Goal: Information Seeking & Learning: Understand process/instructions

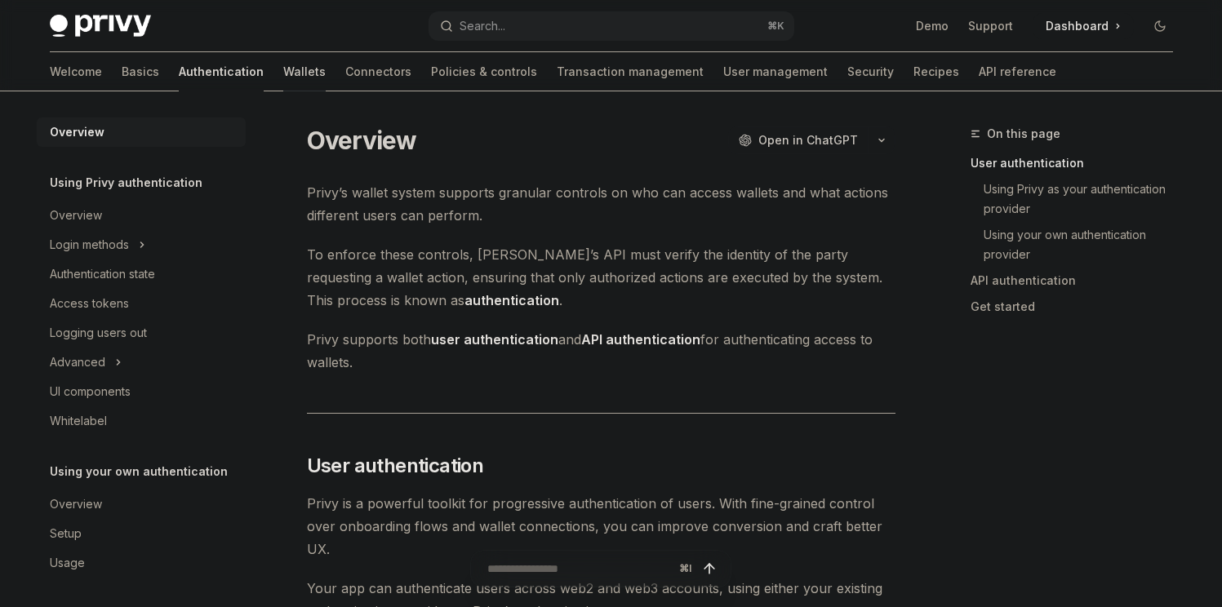
click at [283, 69] on link "Wallets" at bounding box center [304, 71] width 42 height 39
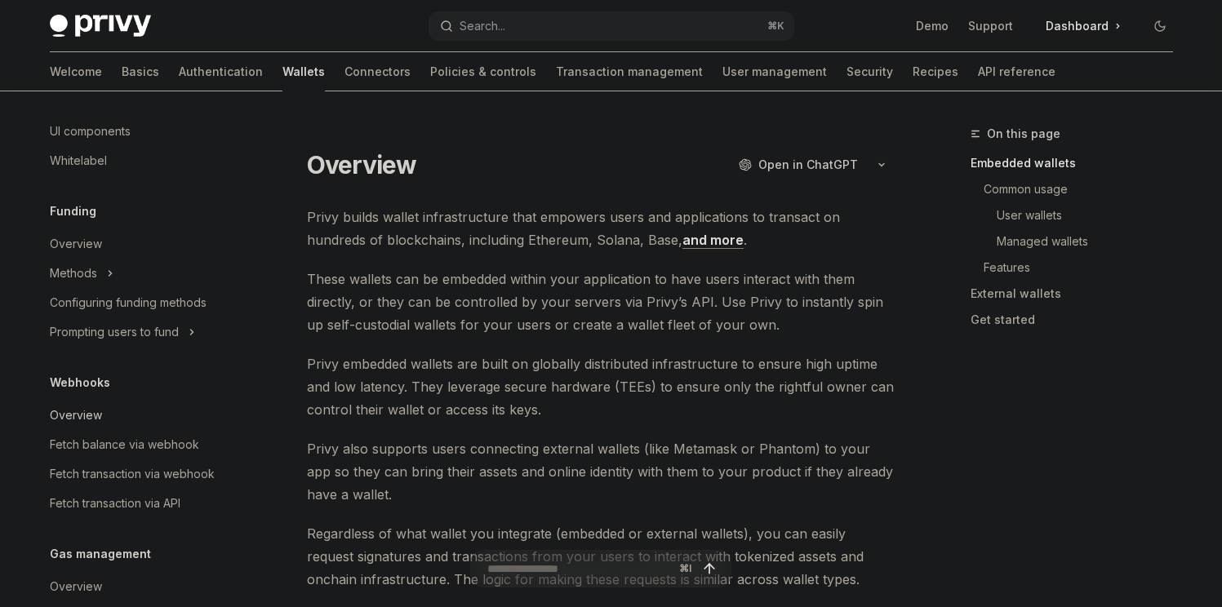
scroll to position [795, 0]
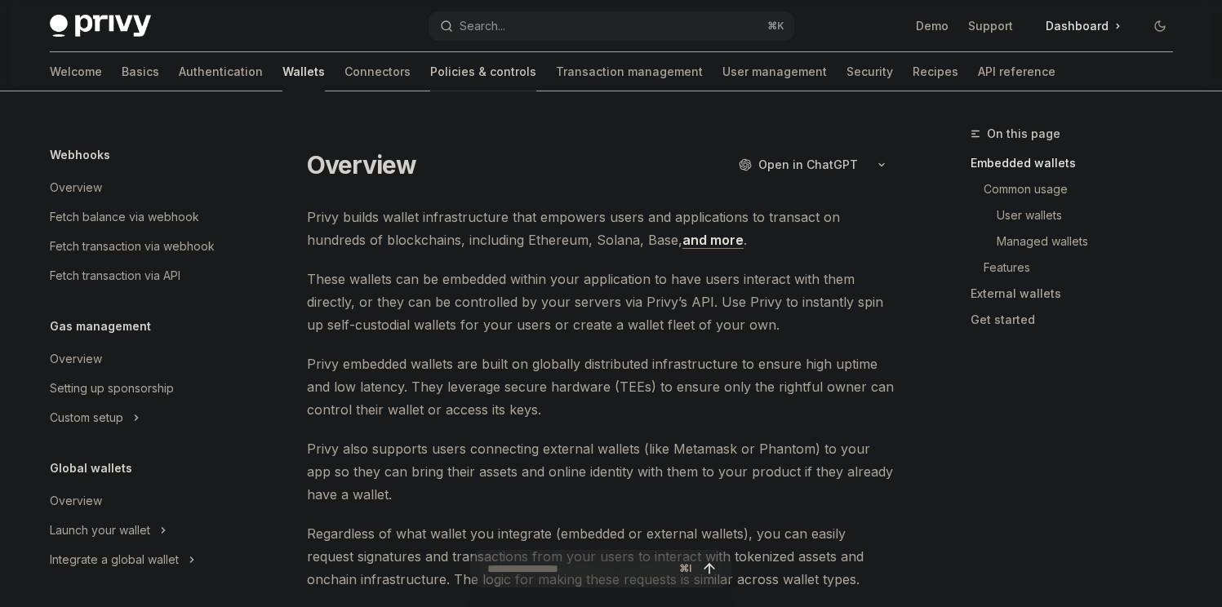
click at [430, 81] on link "Policies & controls" at bounding box center [483, 71] width 106 height 39
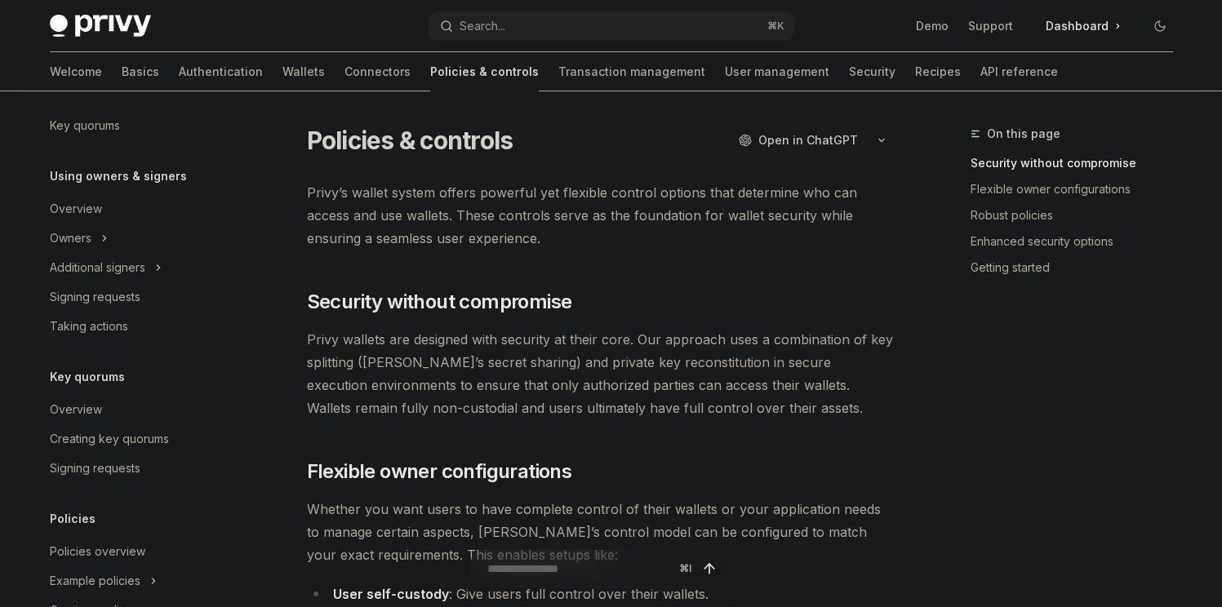
scroll to position [434, 0]
click at [157, 309] on link "Signing requests" at bounding box center [141, 295] width 209 height 29
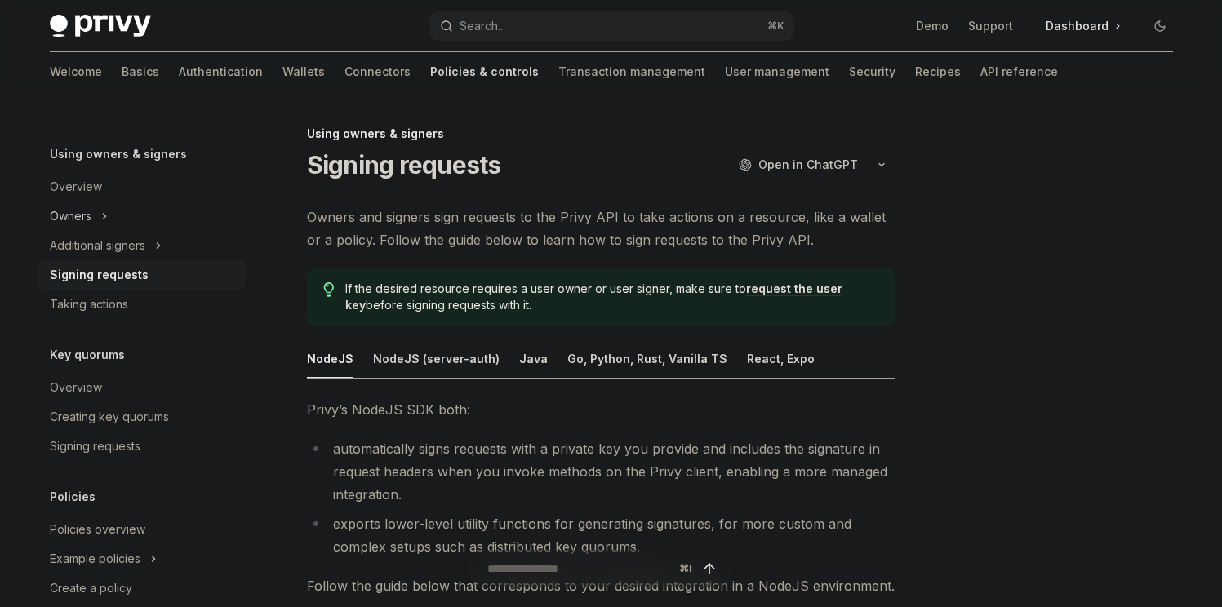
click at [108, 208] on button "Owners" at bounding box center [141, 216] width 209 height 29
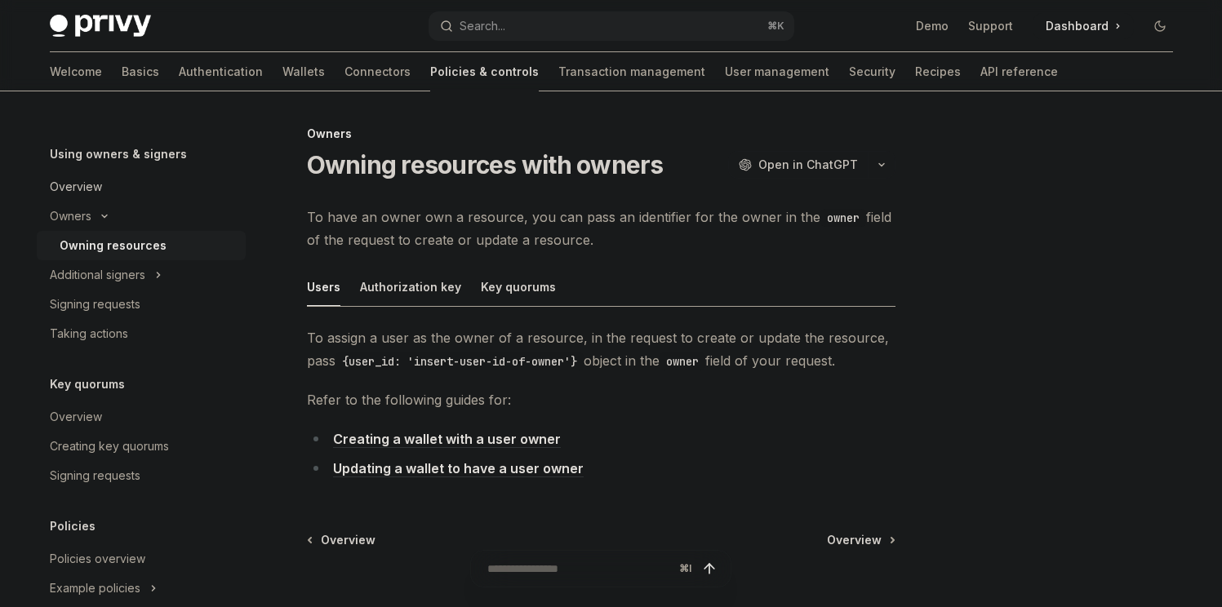
click at [110, 189] on div "Overview" at bounding box center [143, 187] width 186 height 20
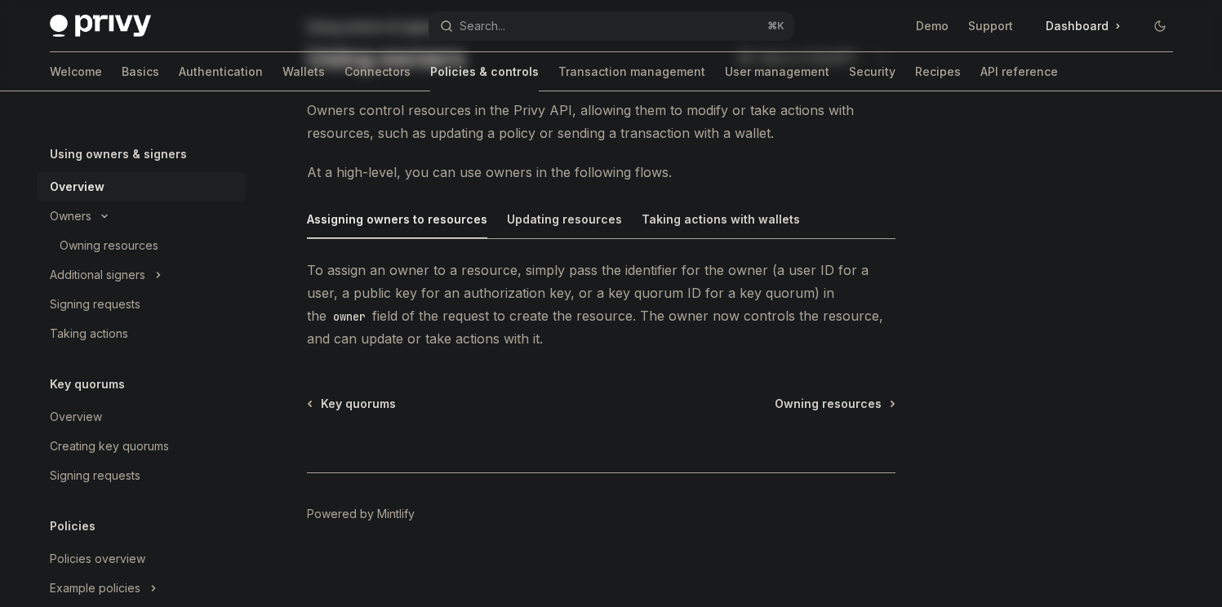
scroll to position [113, 0]
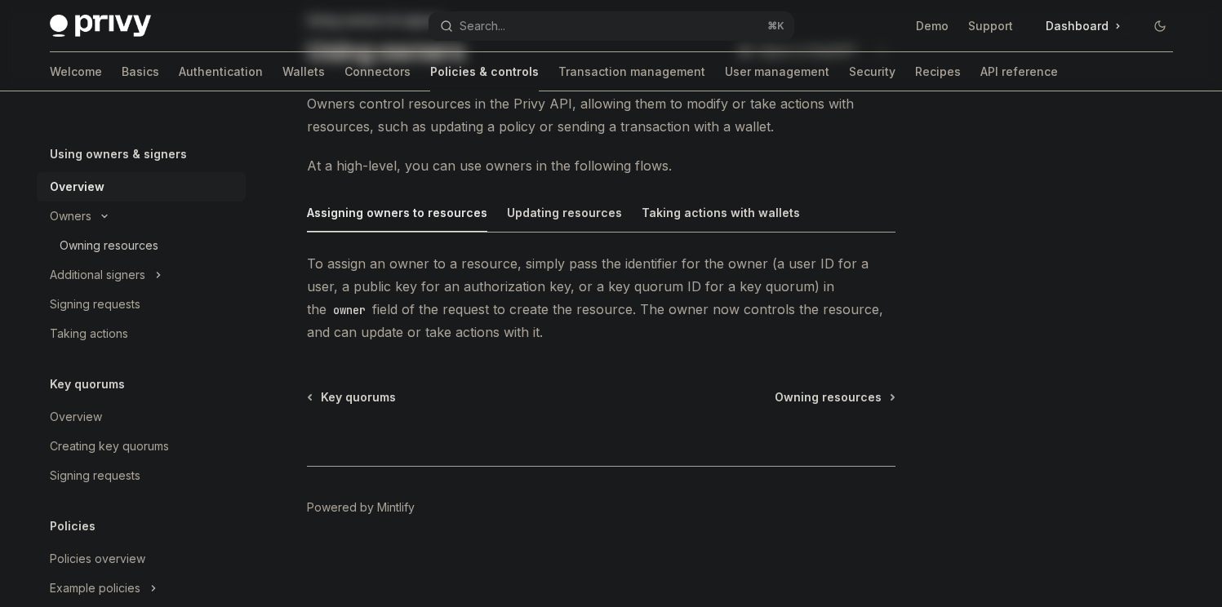
click at [66, 234] on link "Owning resources" at bounding box center [141, 245] width 209 height 29
click at [119, 251] on div "Owning resources" at bounding box center [109, 246] width 99 height 20
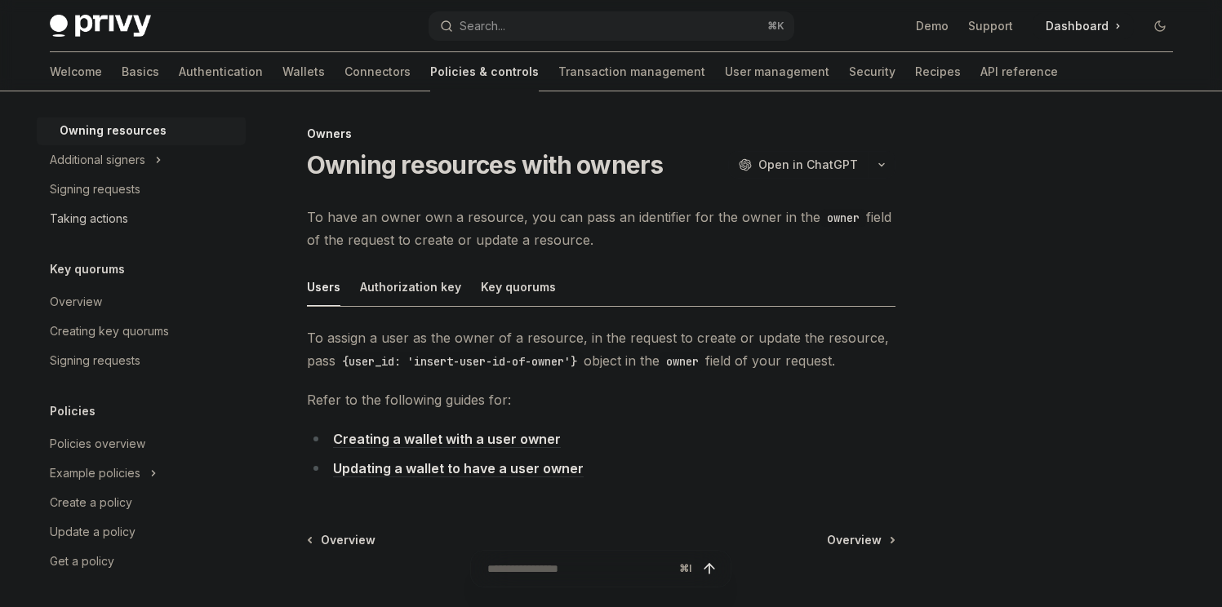
scroll to position [571, 0]
click at [154, 332] on div "Creating key quorums" at bounding box center [109, 330] width 119 height 20
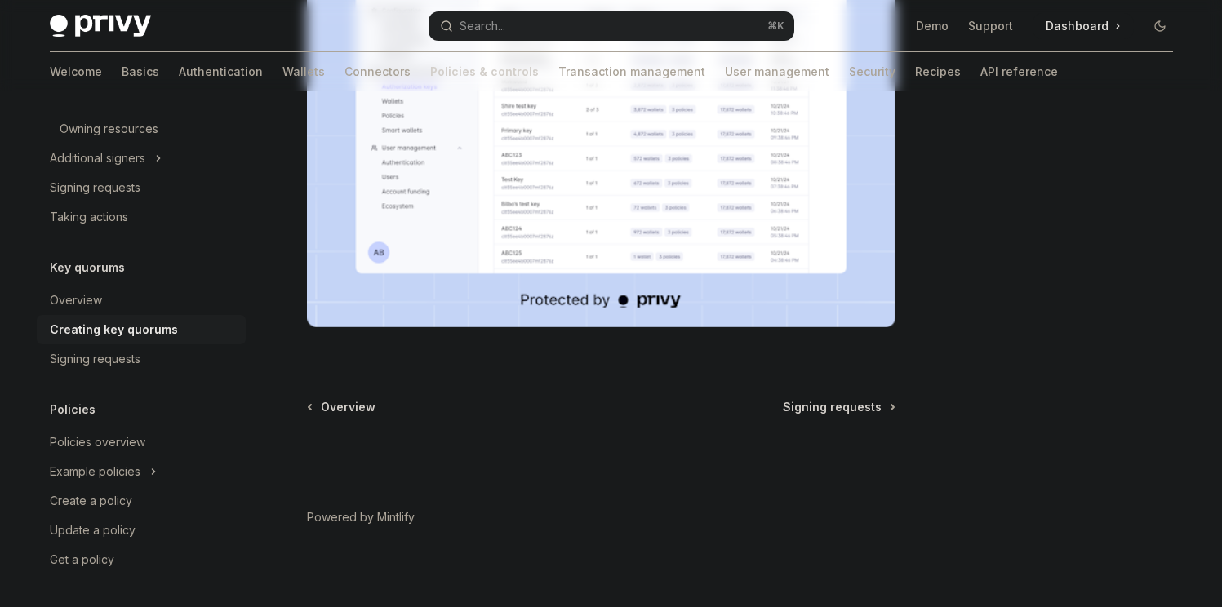
scroll to position [663, 0]
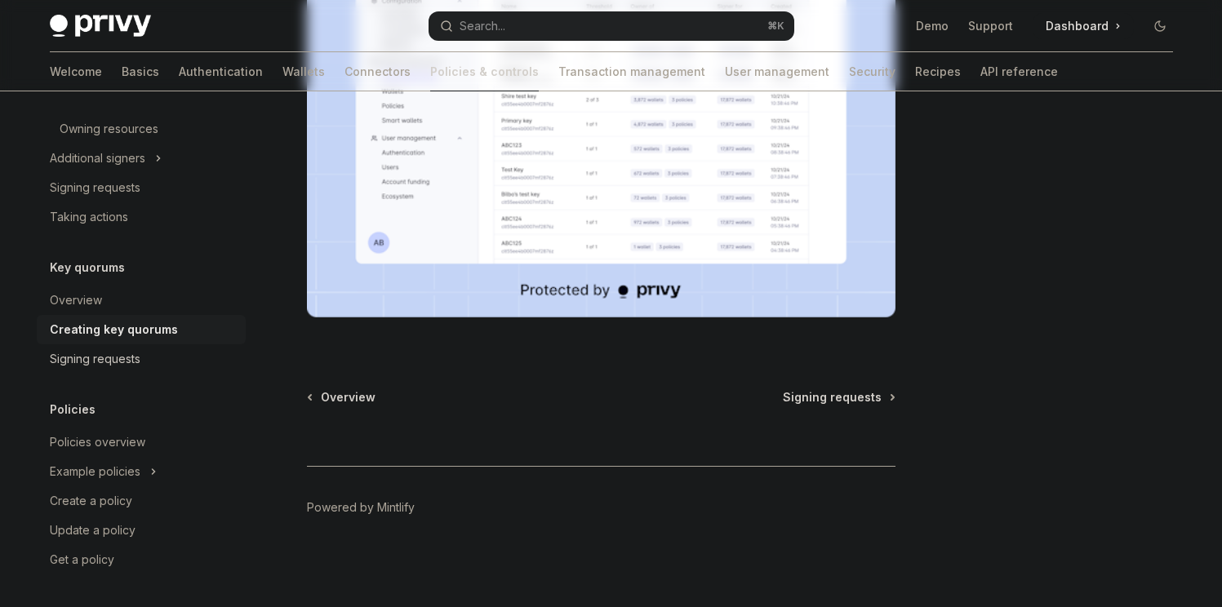
click at [156, 365] on div "Signing requests" at bounding box center [143, 359] width 186 height 20
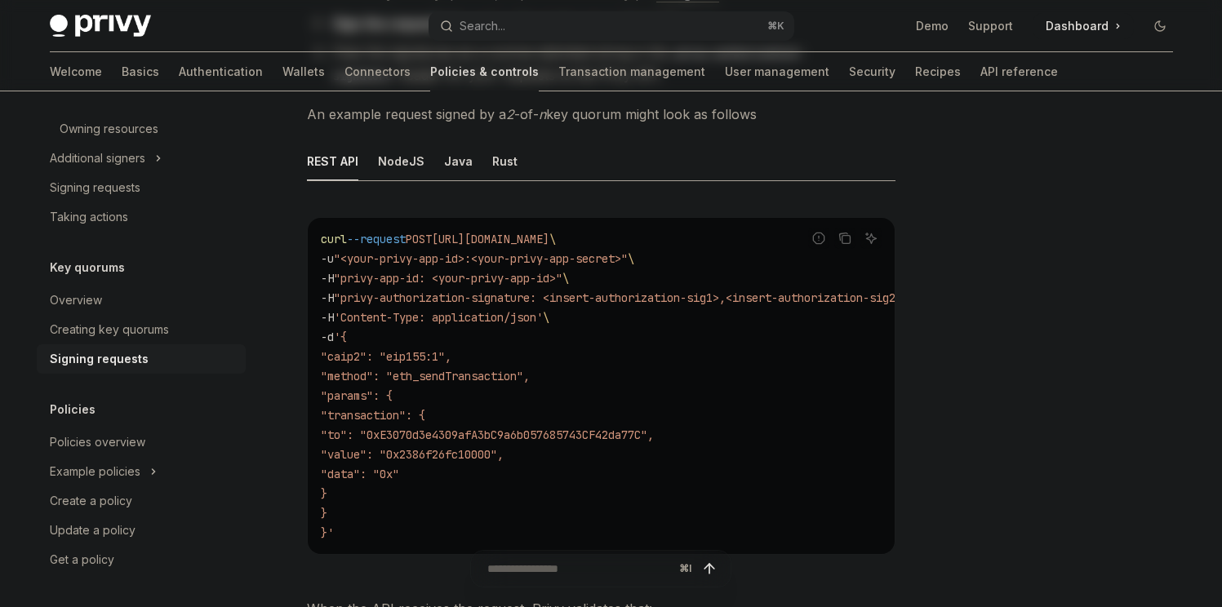
scroll to position [331, 0]
click at [393, 172] on div "NodeJS" at bounding box center [401, 162] width 47 height 38
type textarea "*"
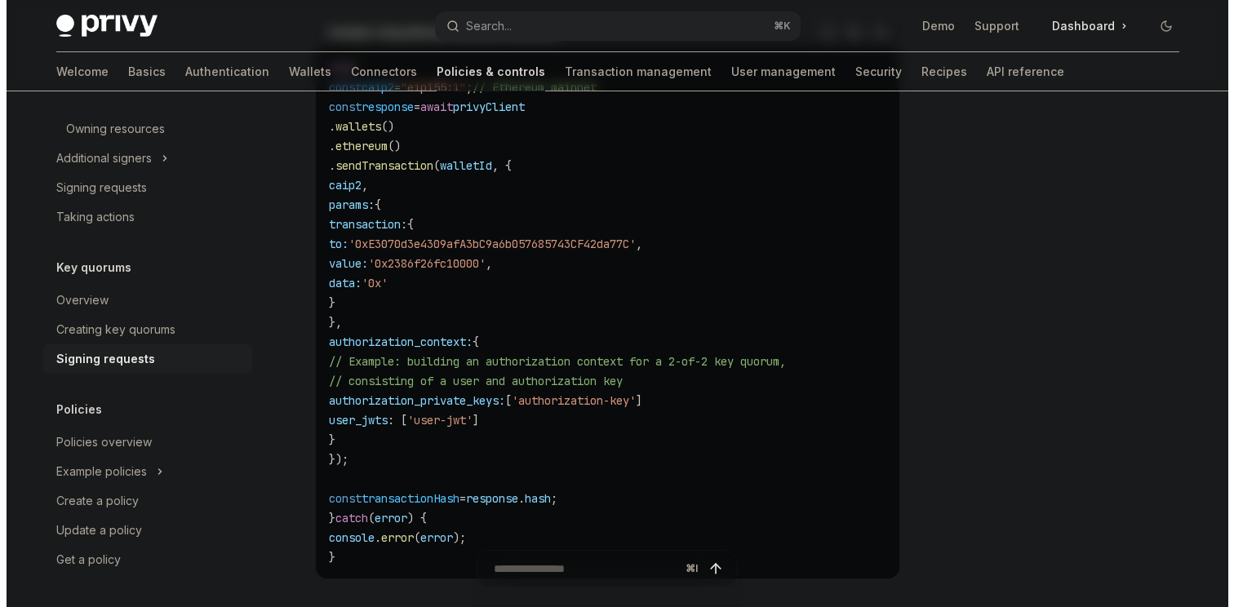
scroll to position [693, 0]
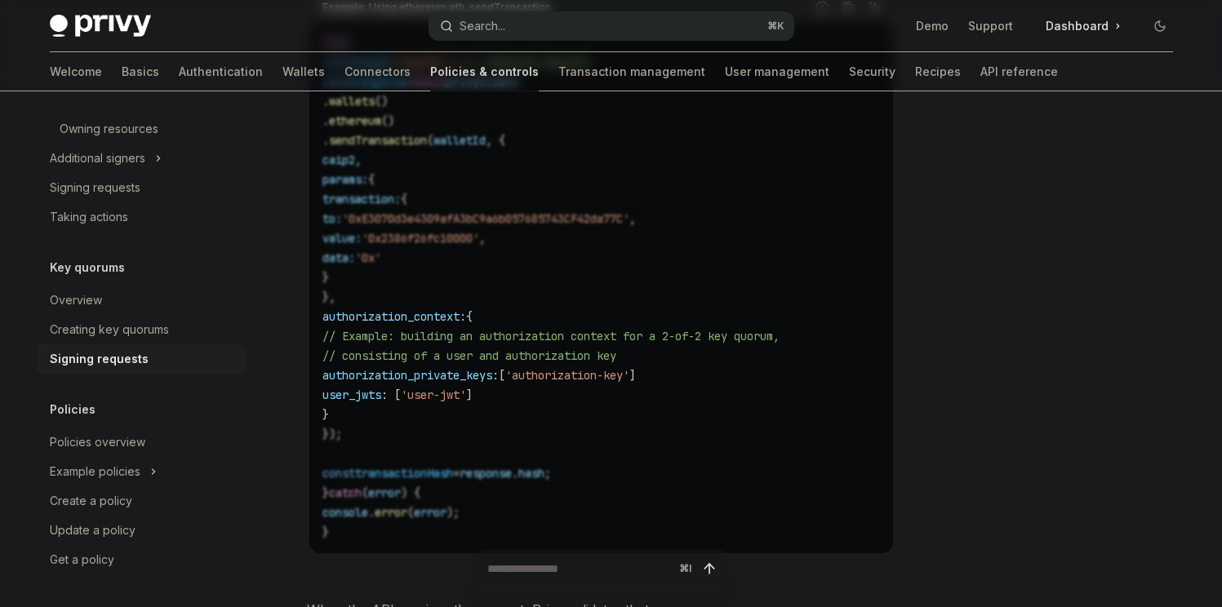
click at [505, 33] on div "Search..." at bounding box center [483, 26] width 46 height 20
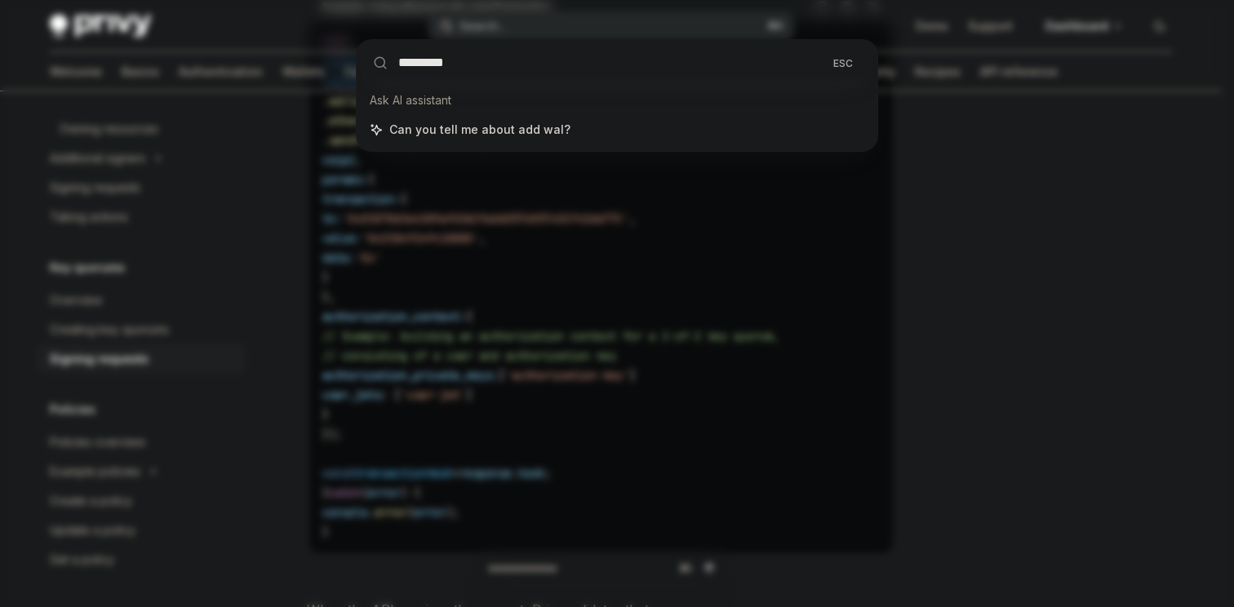
type input "**********"
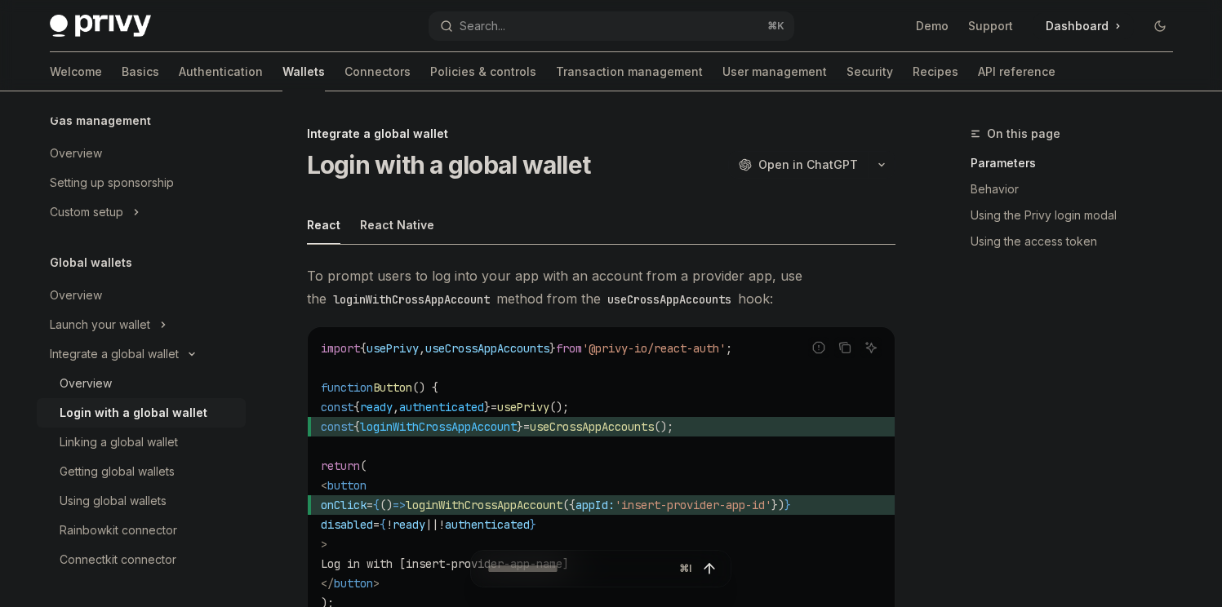
click at [107, 379] on div "Overview" at bounding box center [86, 384] width 52 height 20
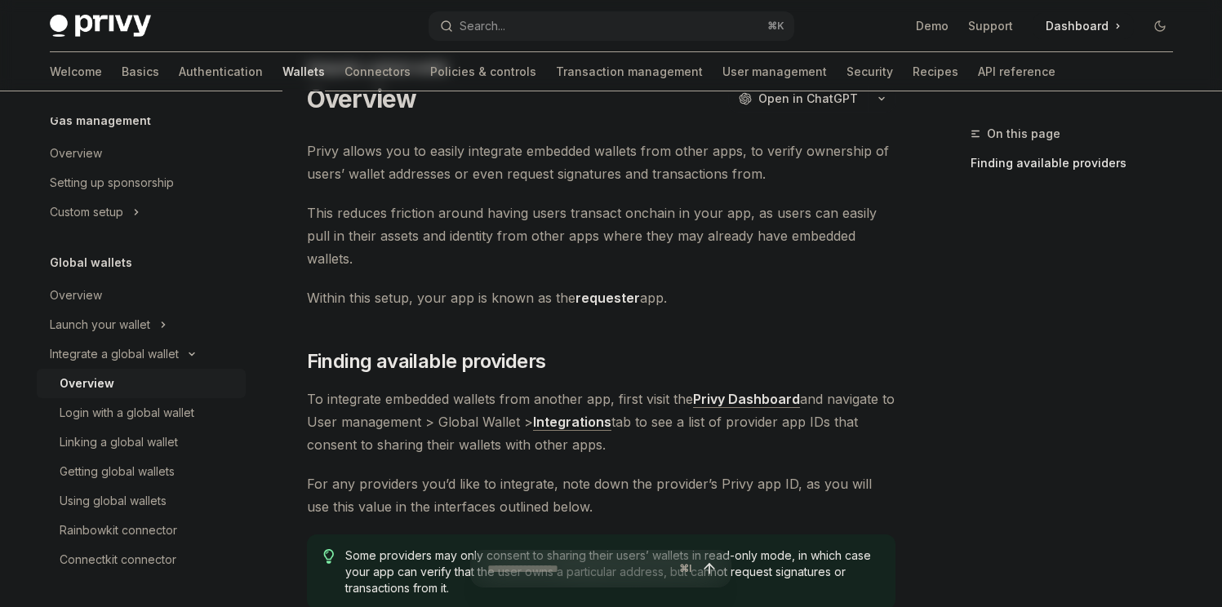
scroll to position [167, 0]
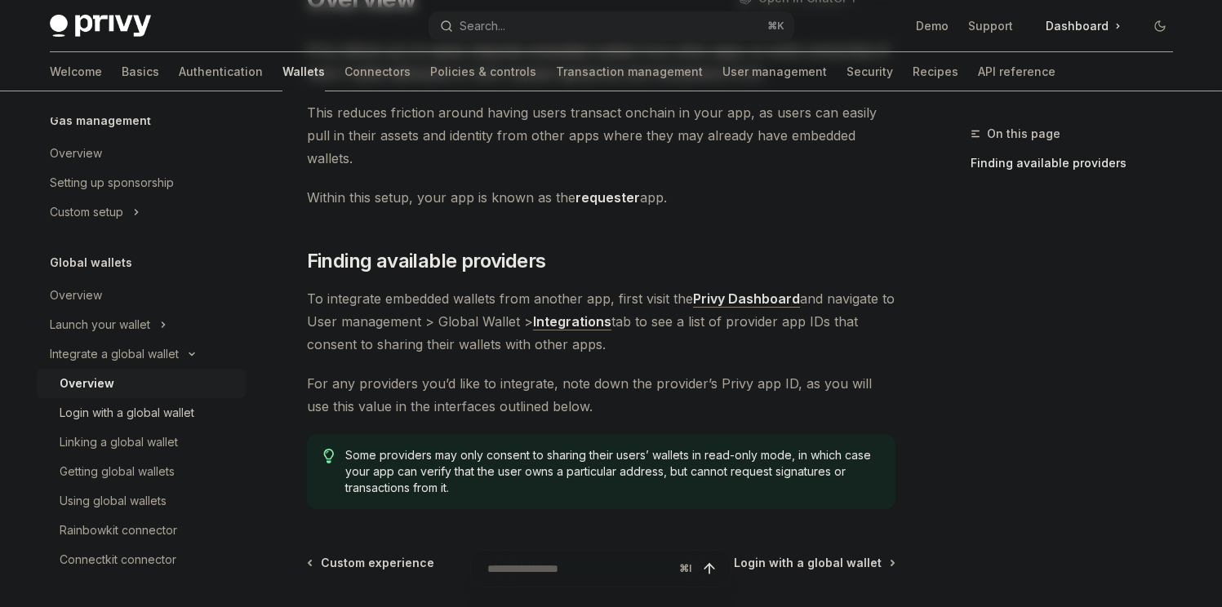
click at [130, 418] on div "Login with a global wallet" at bounding box center [127, 413] width 135 height 20
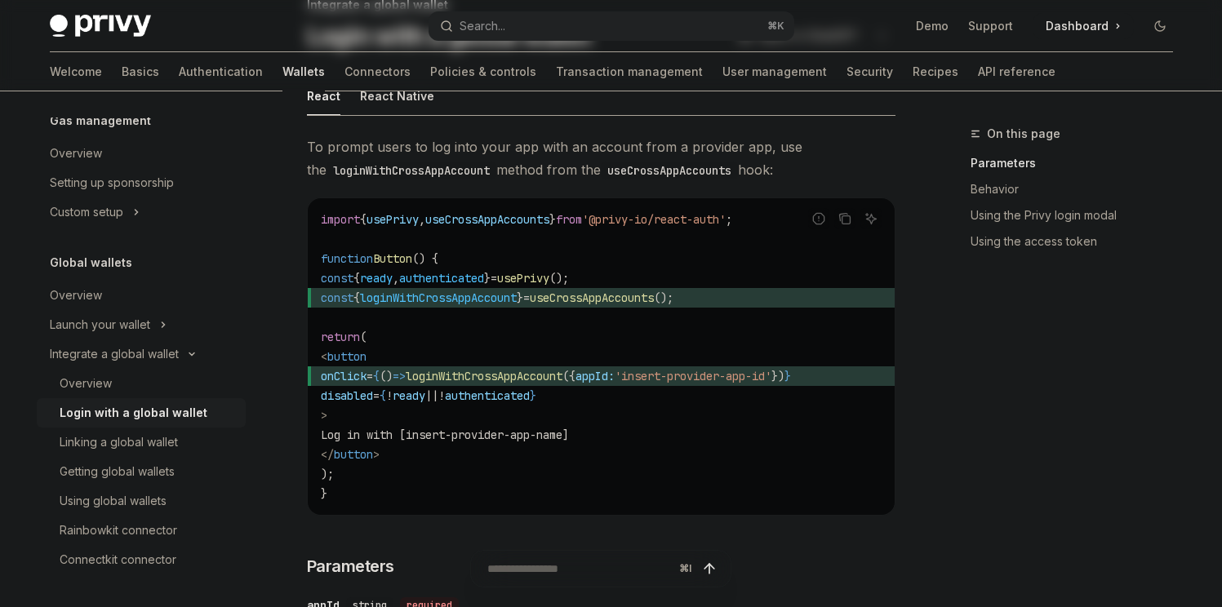
scroll to position [129, 0]
click at [113, 445] on div "Linking a global wallet" at bounding box center [119, 443] width 118 height 20
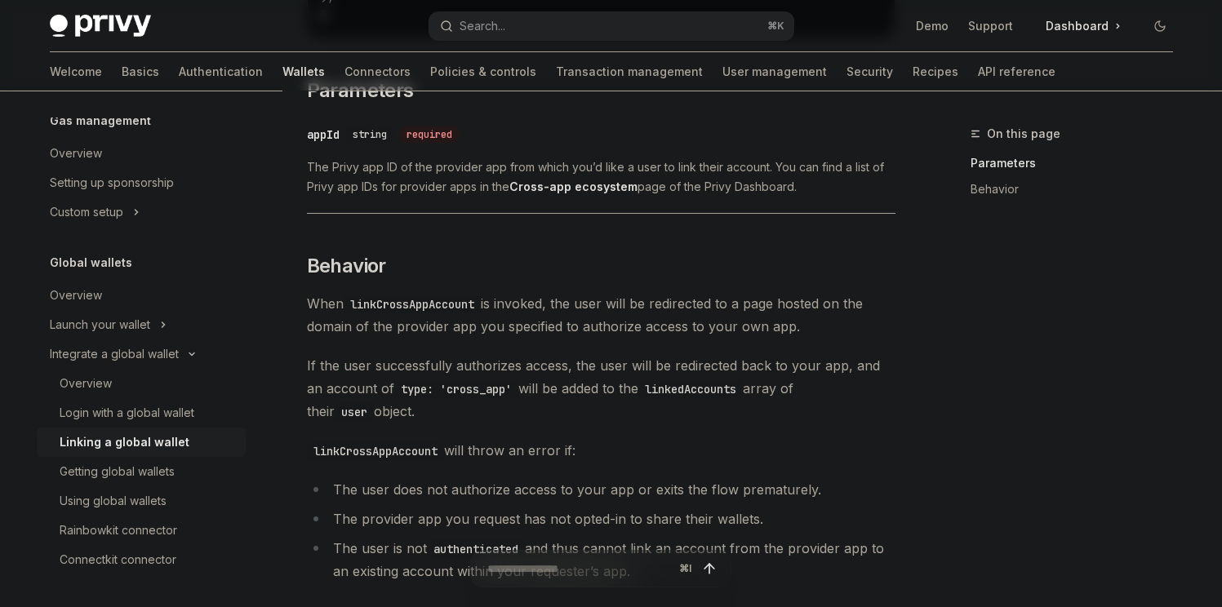
scroll to position [799, 0]
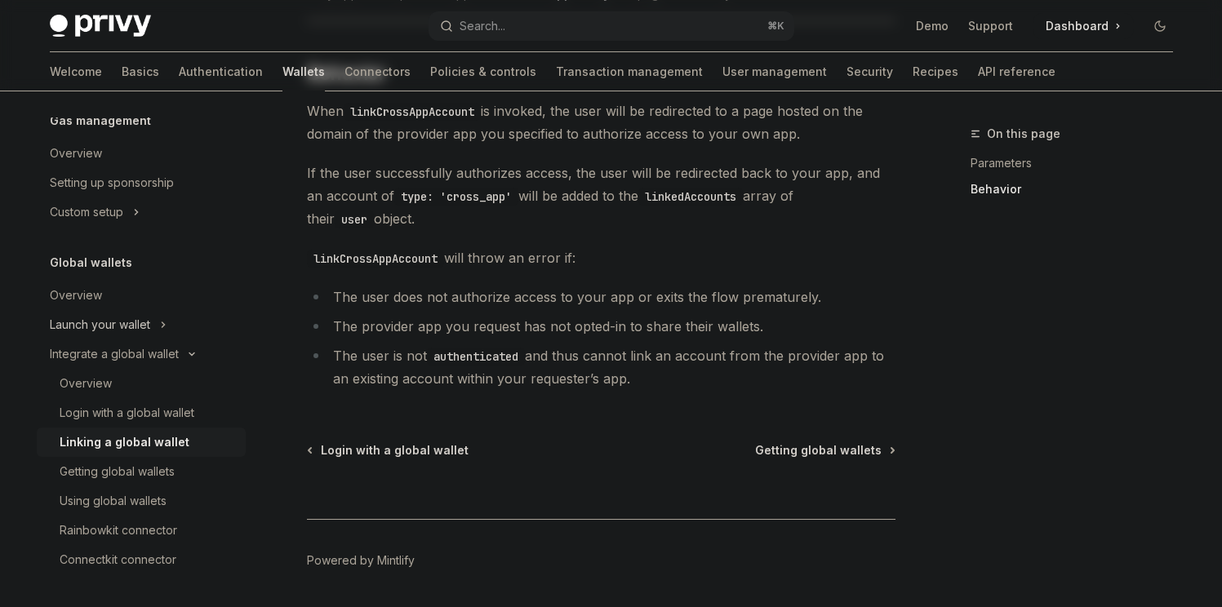
click at [145, 328] on div "Launch your wallet" at bounding box center [100, 325] width 100 height 20
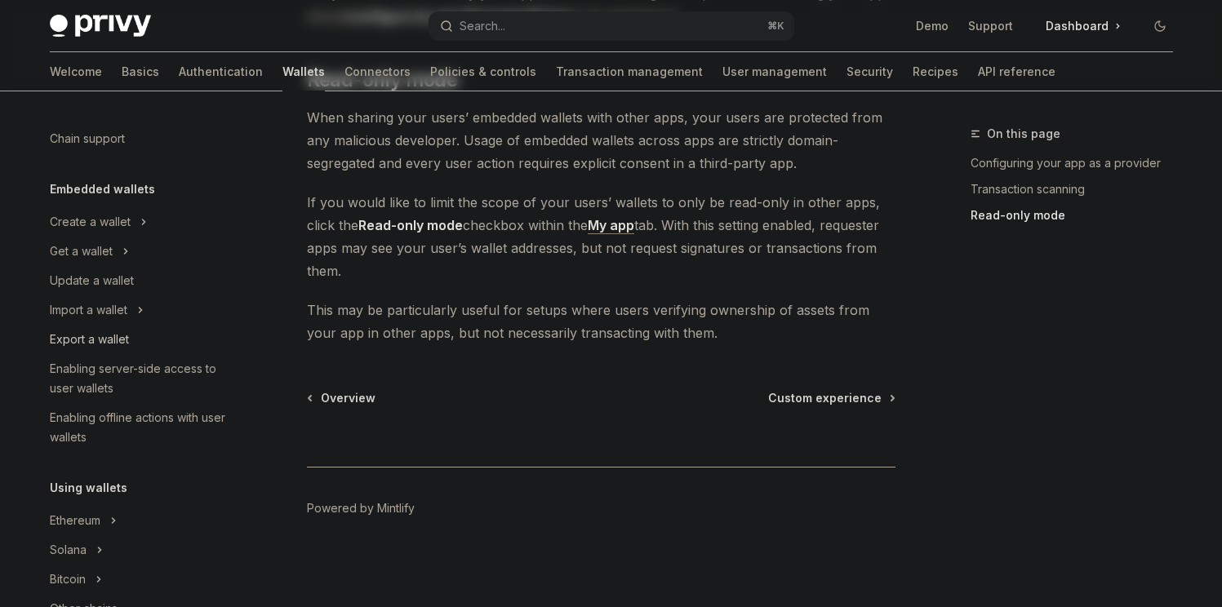
scroll to position [24, 0]
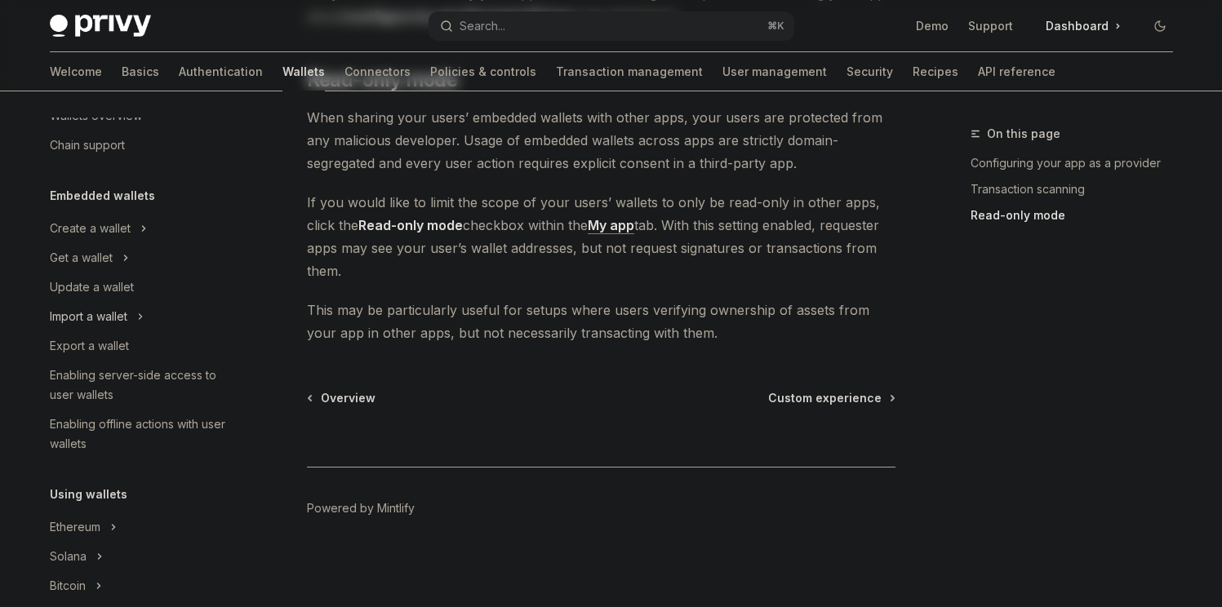
click at [119, 320] on div "Import a wallet" at bounding box center [89, 317] width 78 height 20
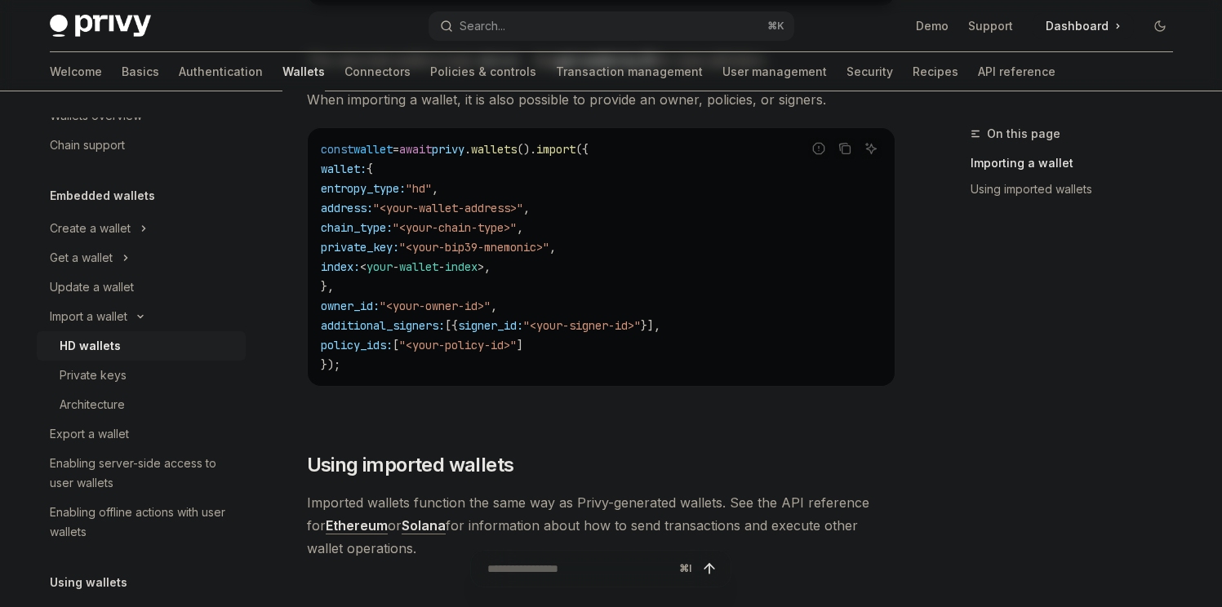
scroll to position [1143, 0]
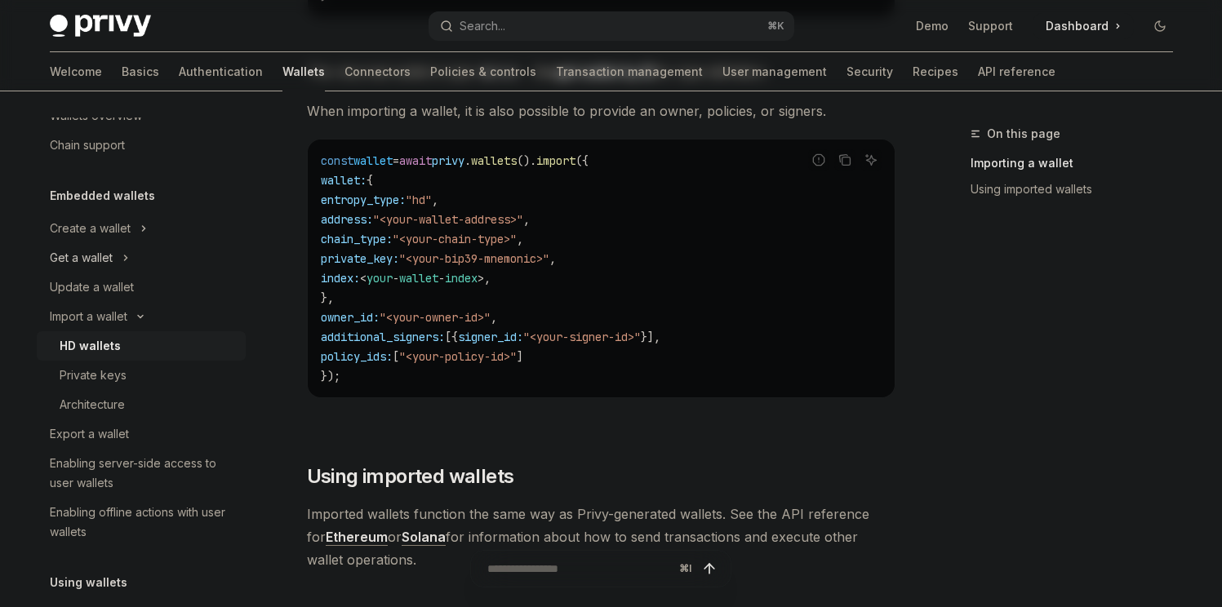
click at [99, 265] on div "Get a wallet" at bounding box center [81, 258] width 63 height 20
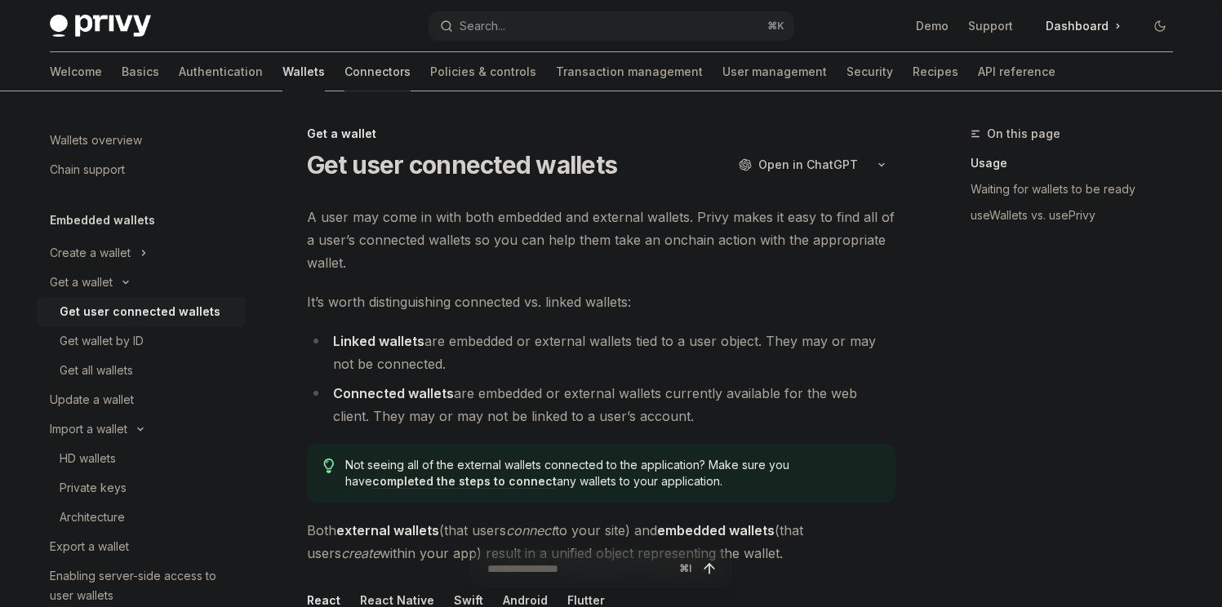
click at [344, 73] on link "Connectors" at bounding box center [377, 71] width 66 height 39
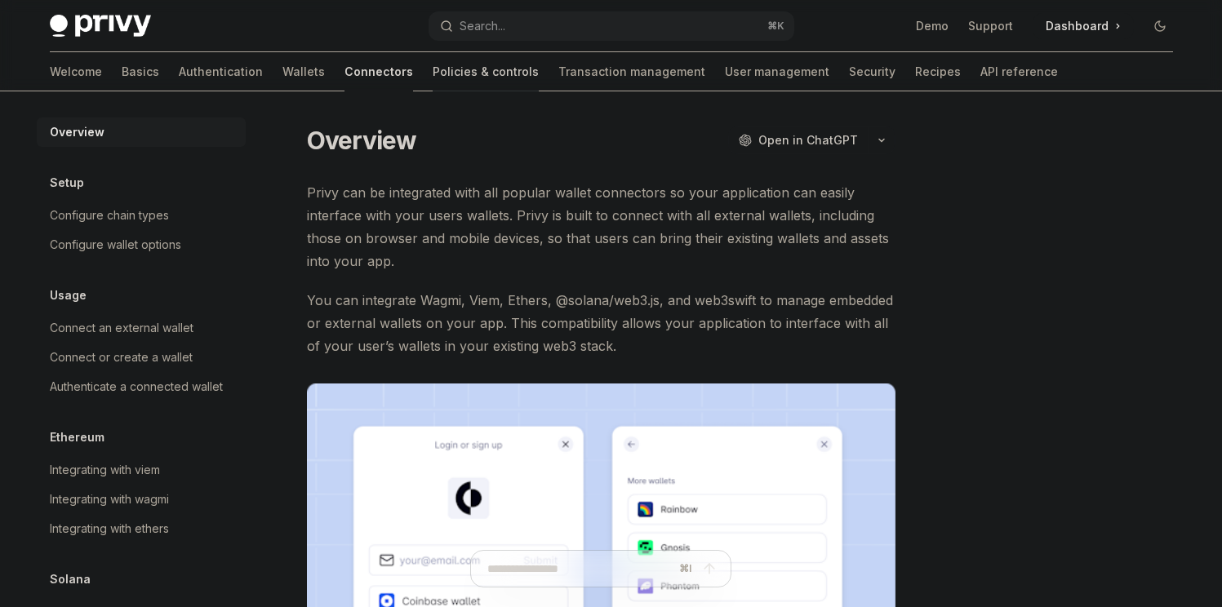
click at [433, 74] on link "Policies & controls" at bounding box center [486, 71] width 106 height 39
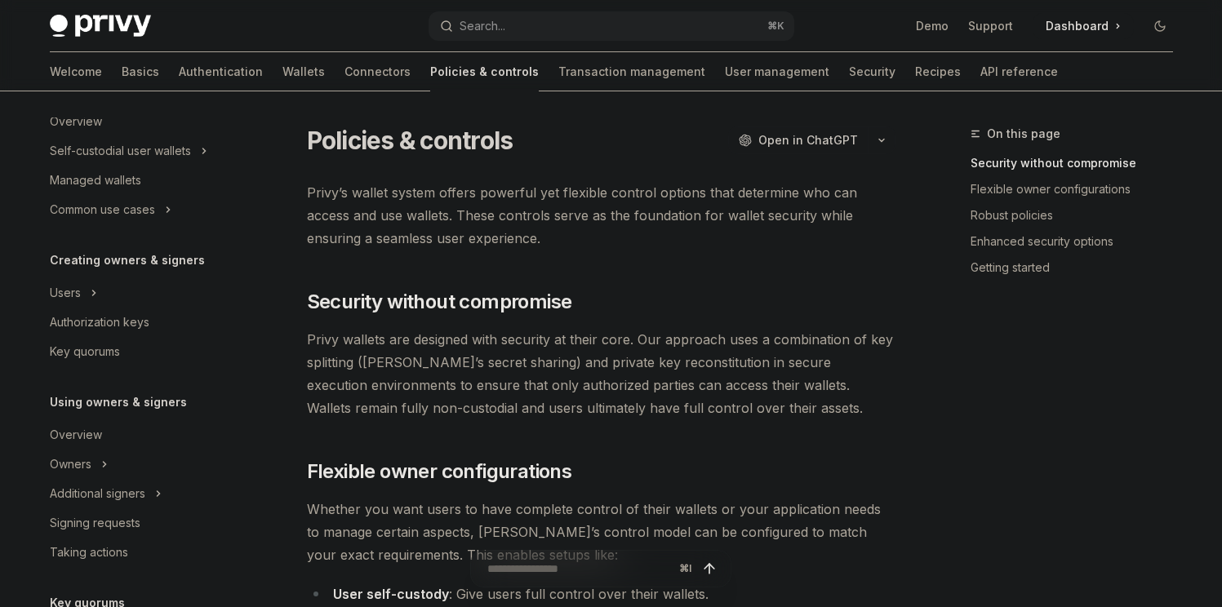
scroll to position [237, 0]
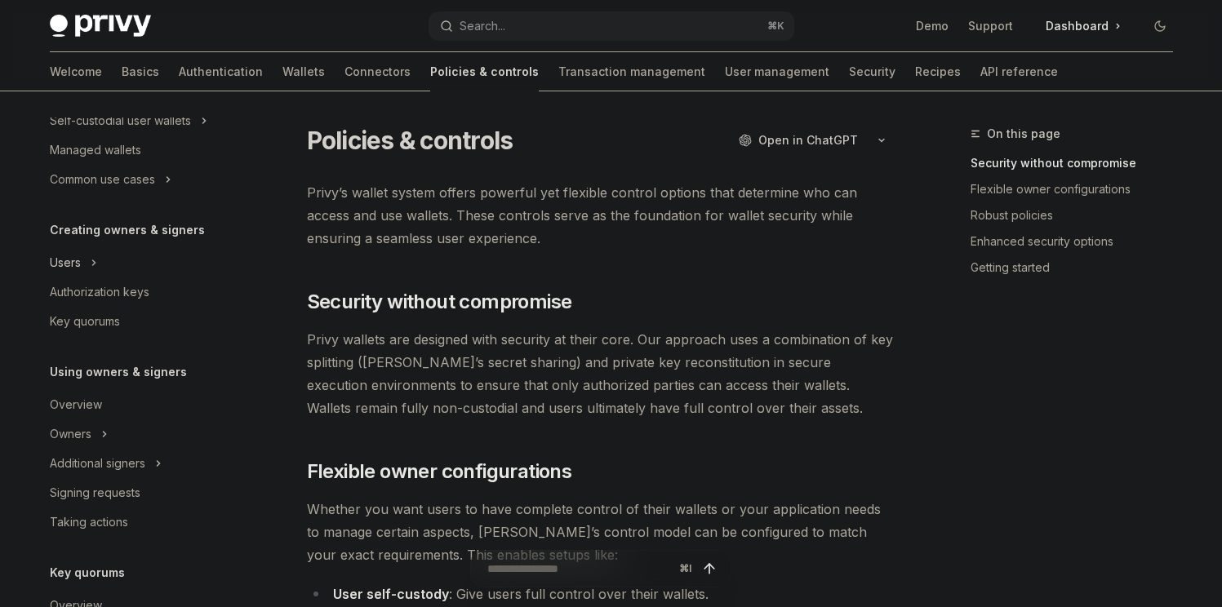
click at [99, 260] on button "Users" at bounding box center [141, 262] width 209 height 29
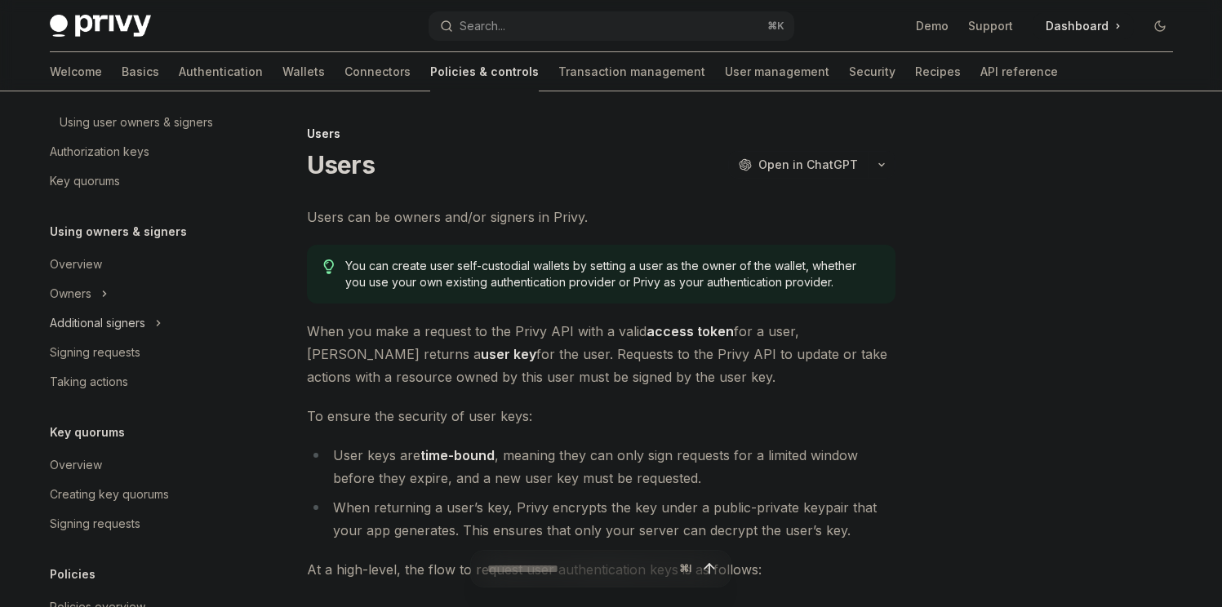
scroll to position [468, 0]
click at [118, 366] on link "Taking actions" at bounding box center [141, 378] width 209 height 29
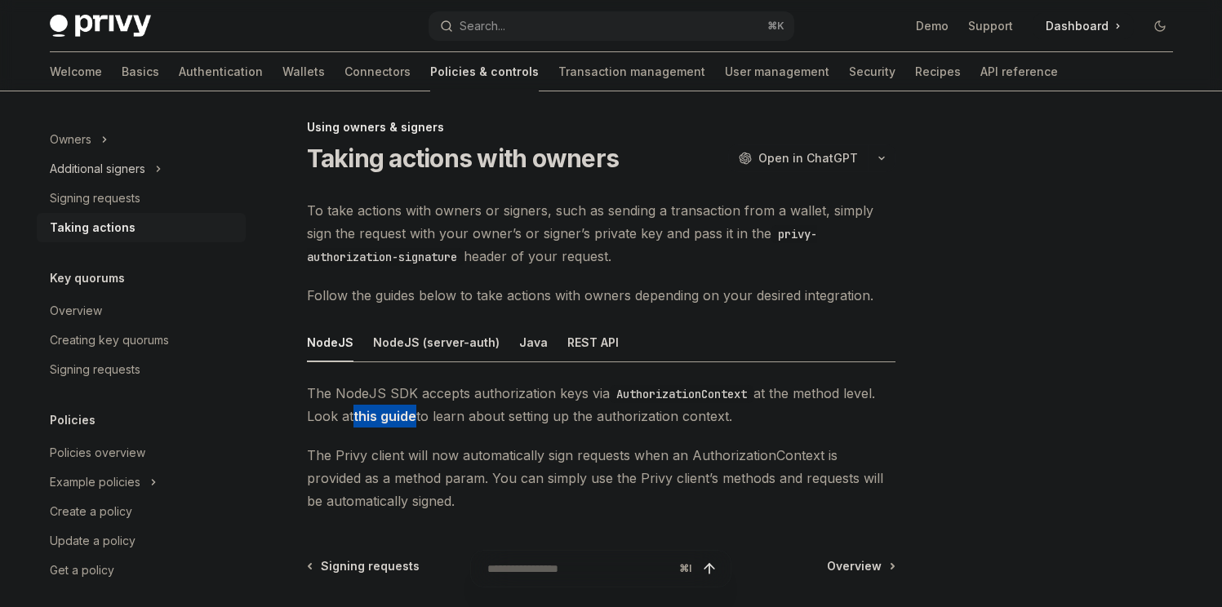
scroll to position [630, 0]
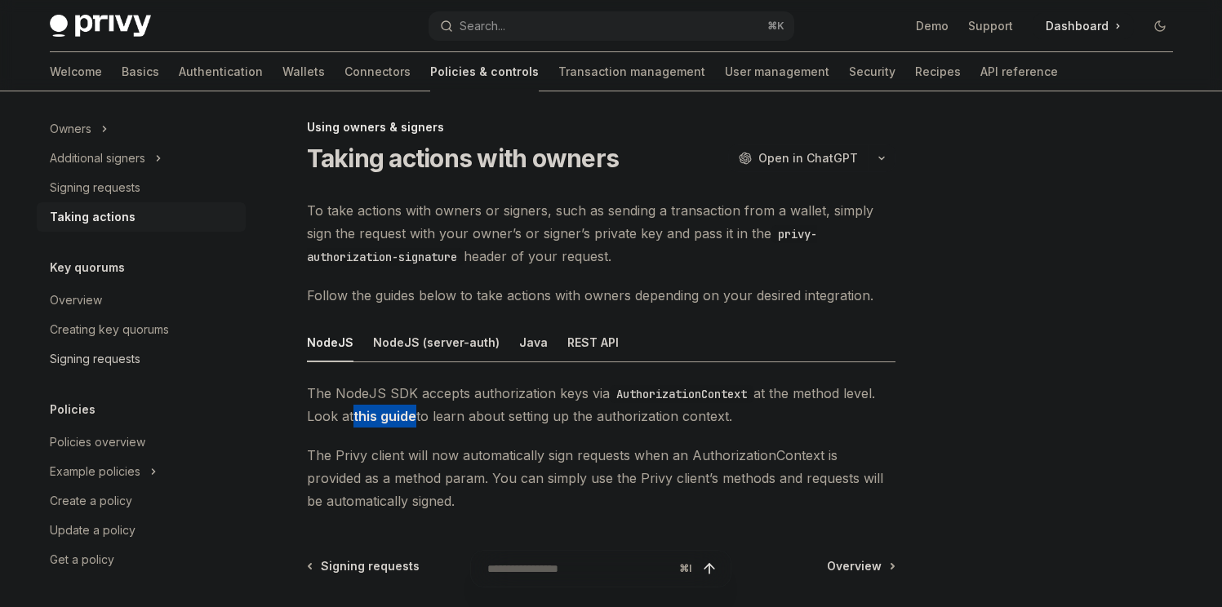
click at [145, 353] on div "Signing requests" at bounding box center [143, 359] width 186 height 20
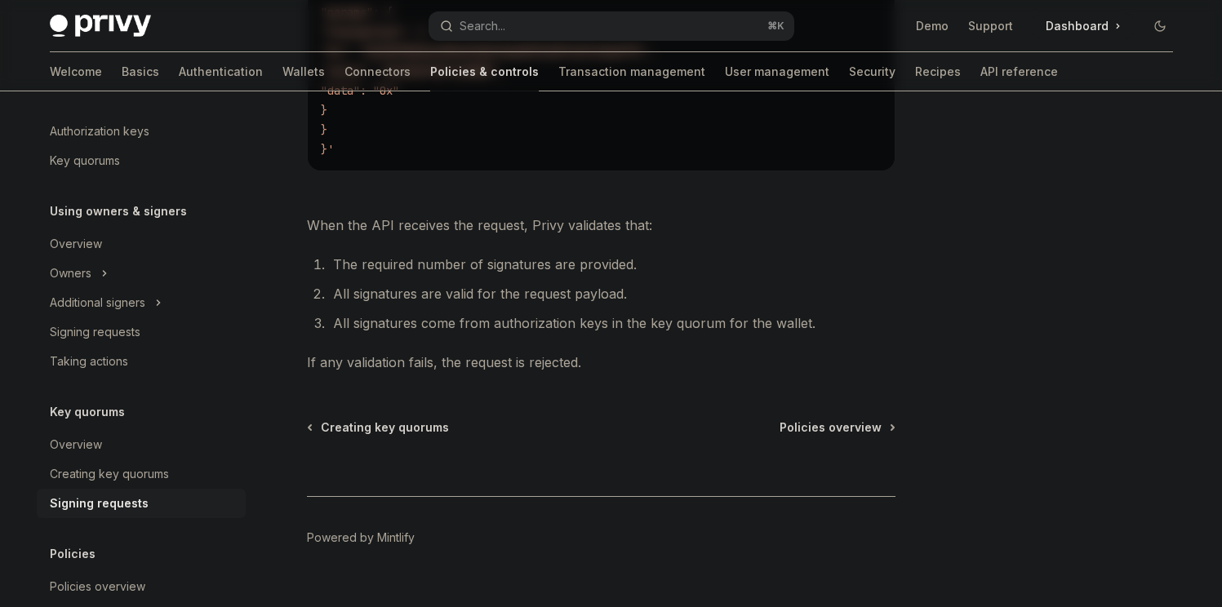
scroll to position [485, 0]
click at [74, 270] on div "Owners" at bounding box center [71, 274] width 42 height 20
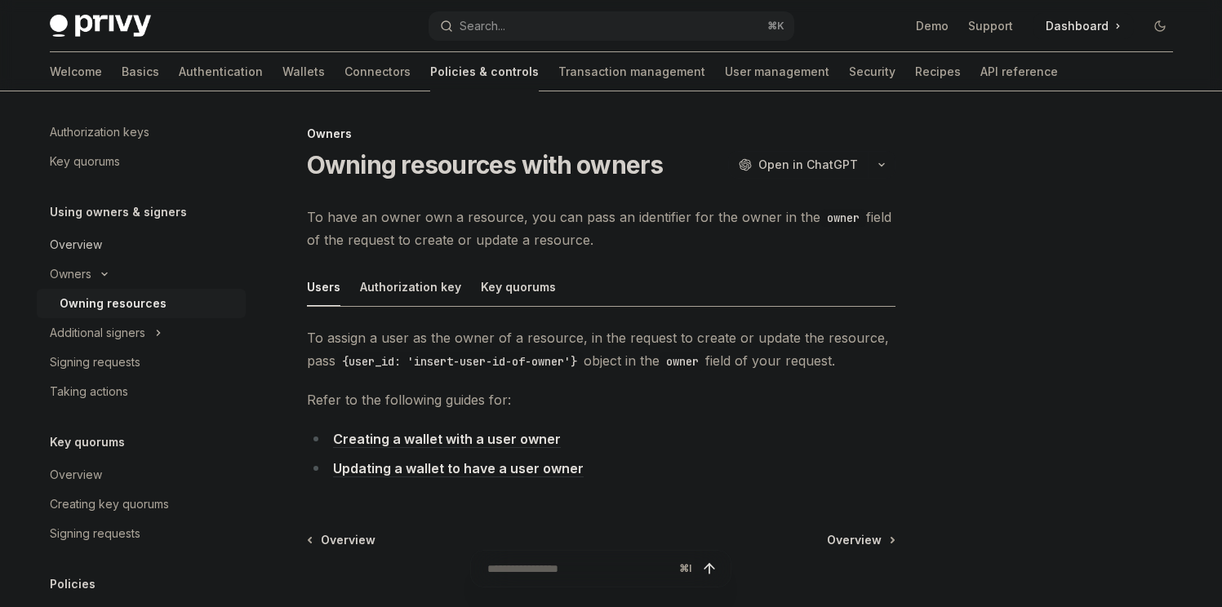
click at [97, 259] on link "Overview" at bounding box center [141, 244] width 209 height 29
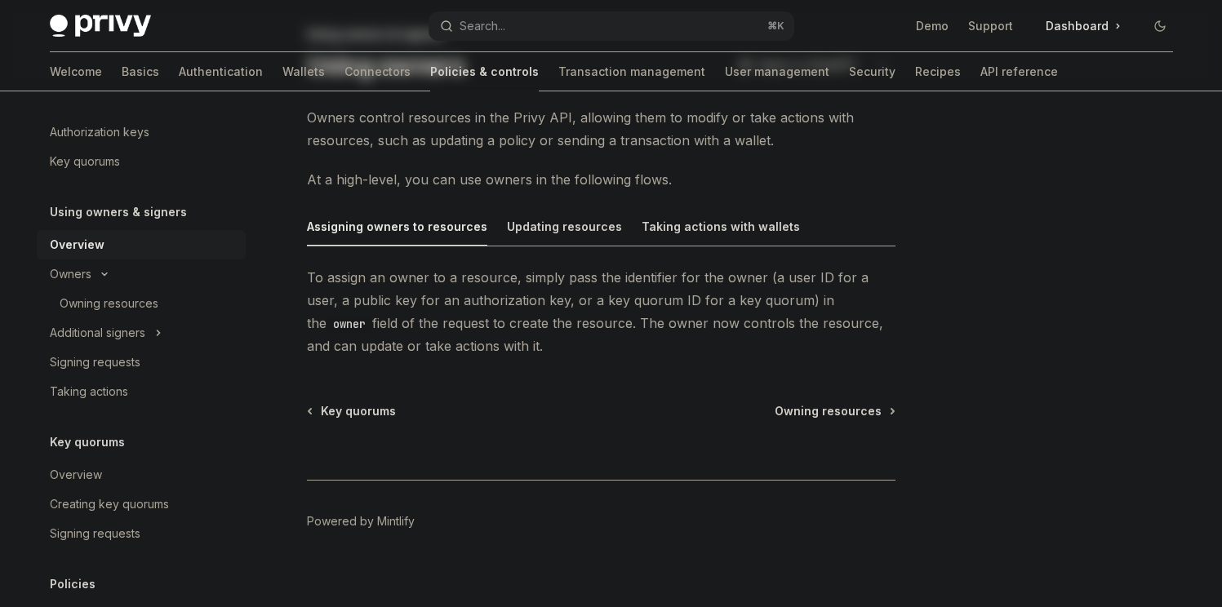
scroll to position [113, 0]
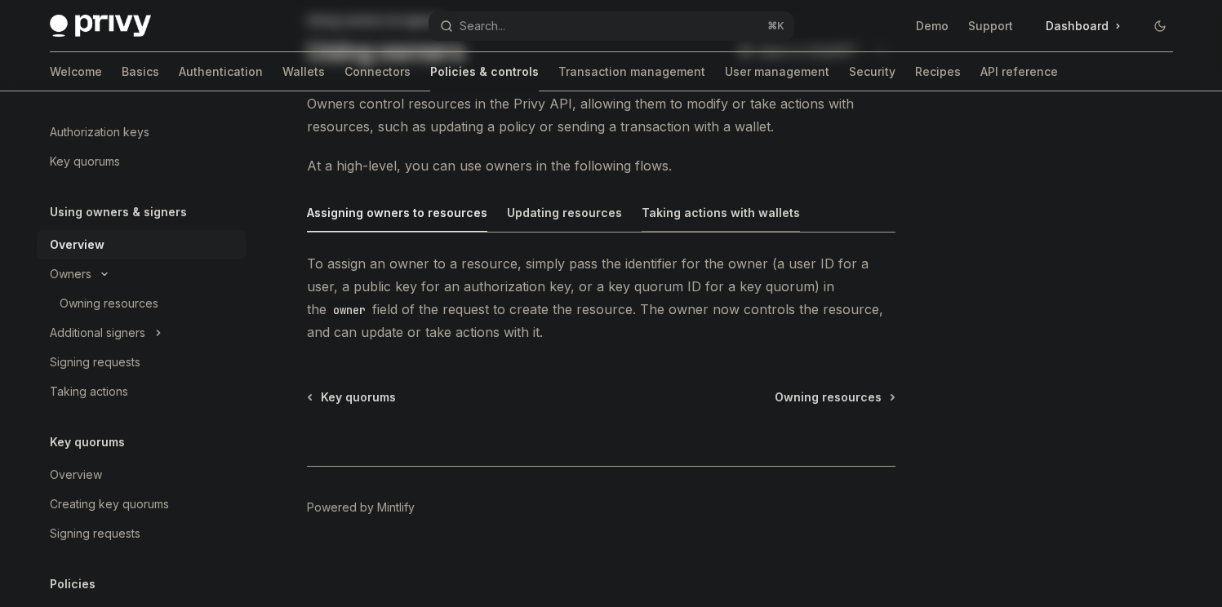
click at [730, 211] on div "Taking actions with wallets" at bounding box center [721, 212] width 158 height 38
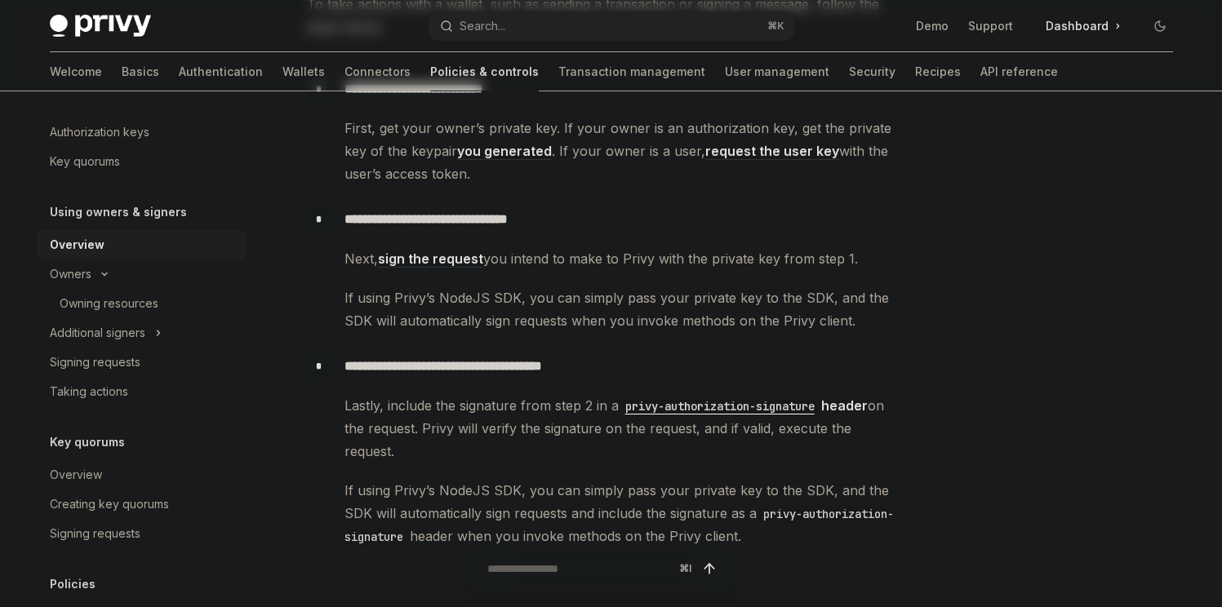
scroll to position [400, 0]
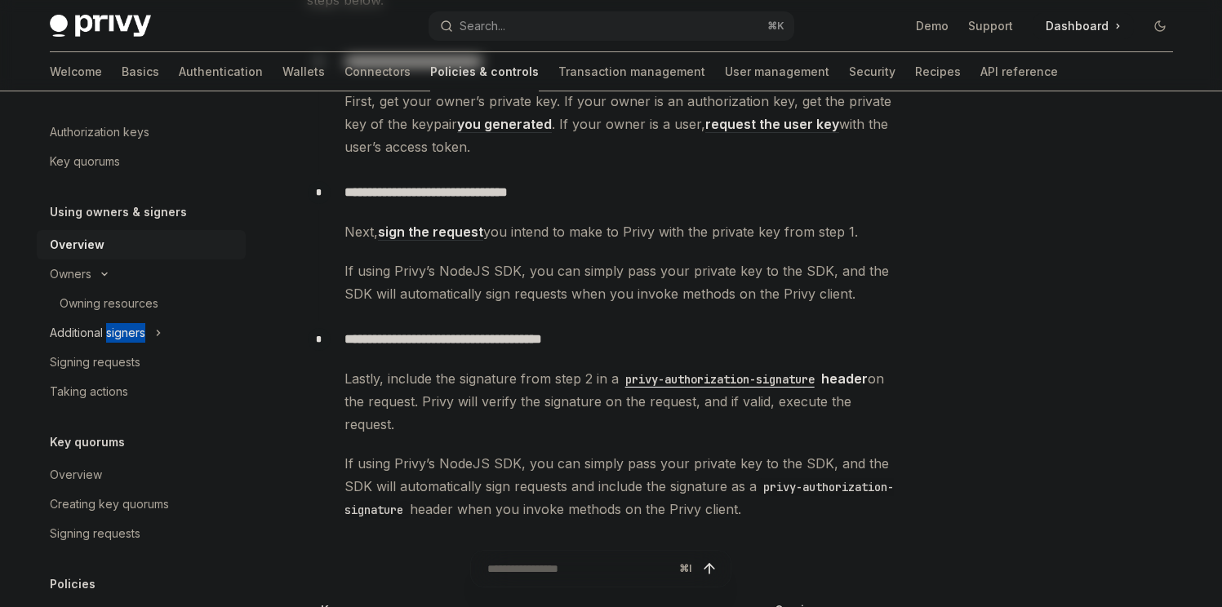
click at [77, 331] on div "Additional signers" at bounding box center [97, 333] width 95 height 20
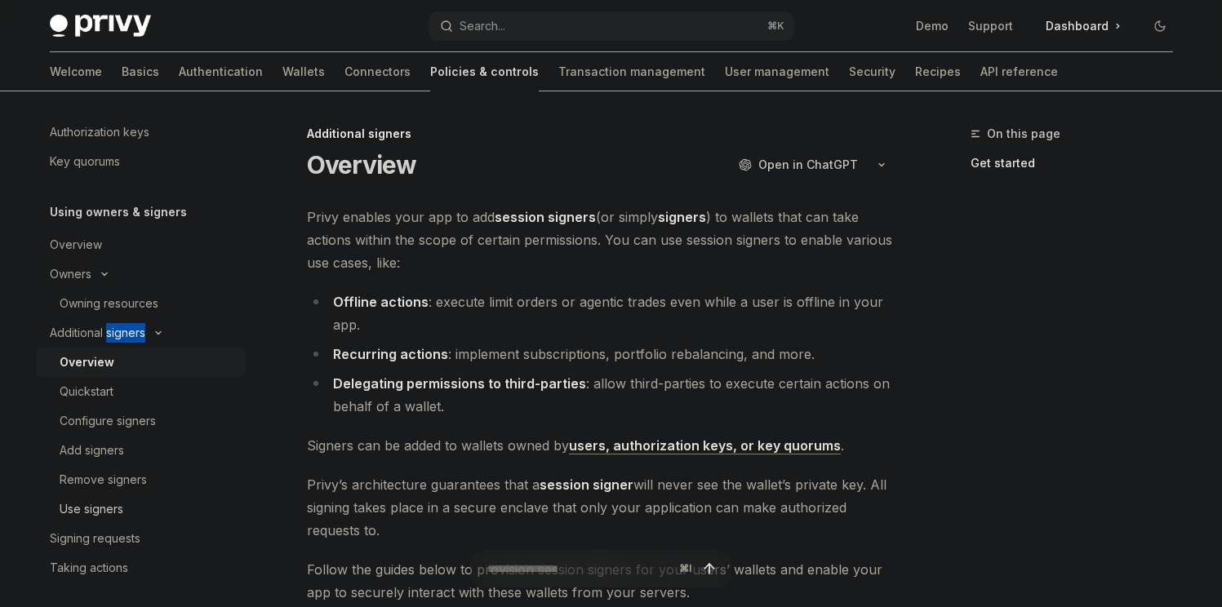
click at [103, 517] on div "Use signers" at bounding box center [92, 510] width 64 height 20
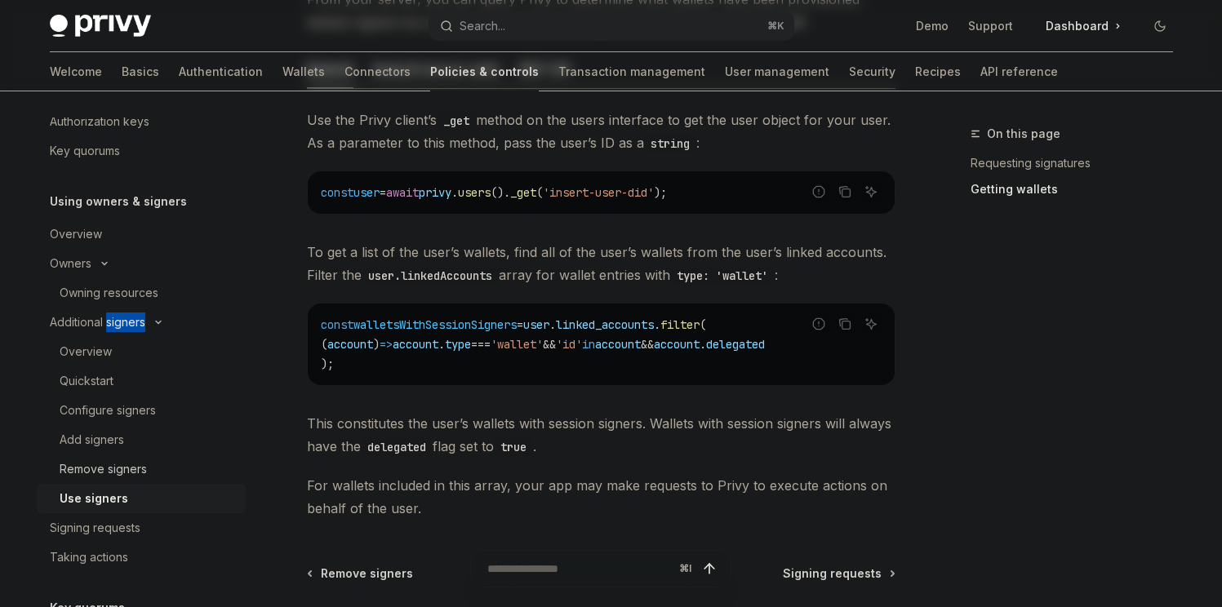
scroll to position [512, 0]
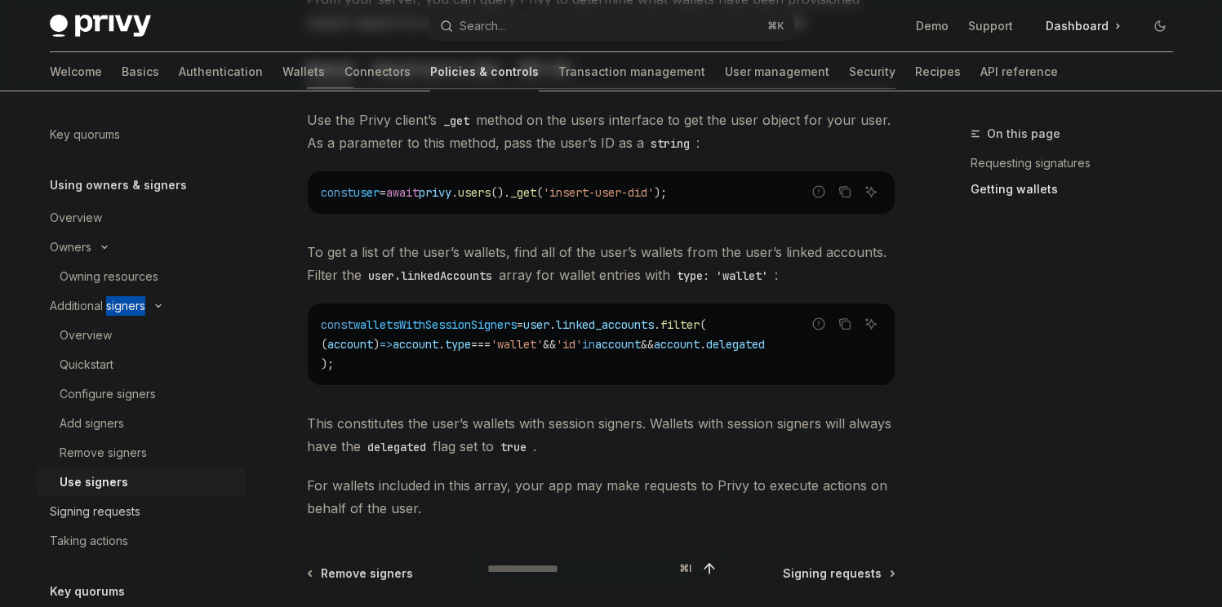
click at [87, 500] on link "Signing requests" at bounding box center [141, 511] width 209 height 29
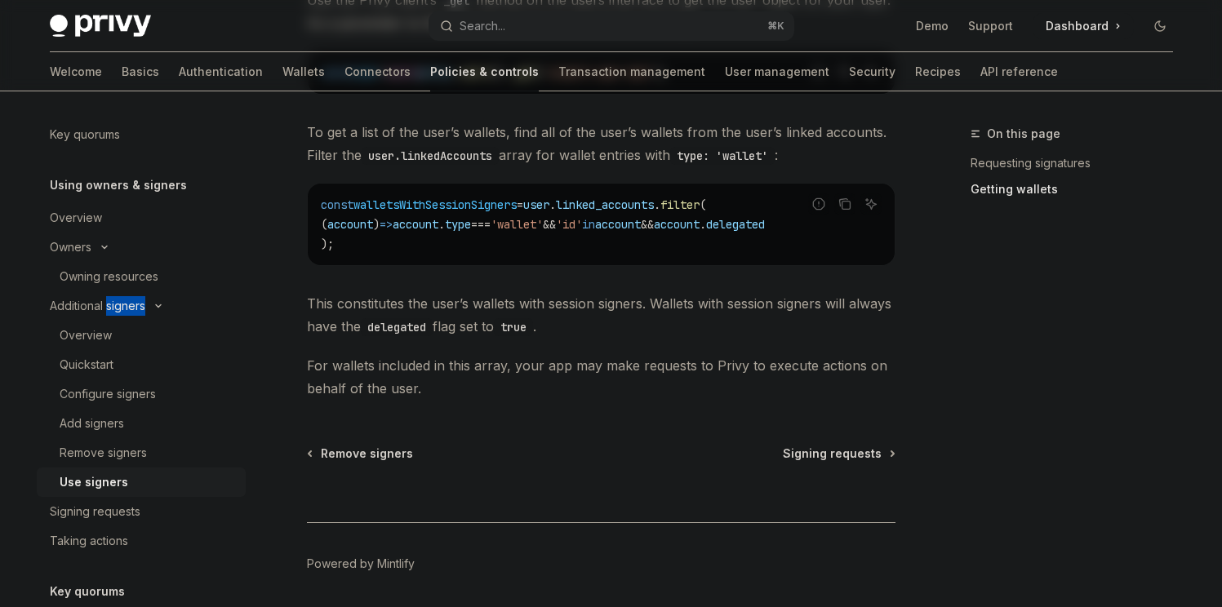
scroll to position [864, 0]
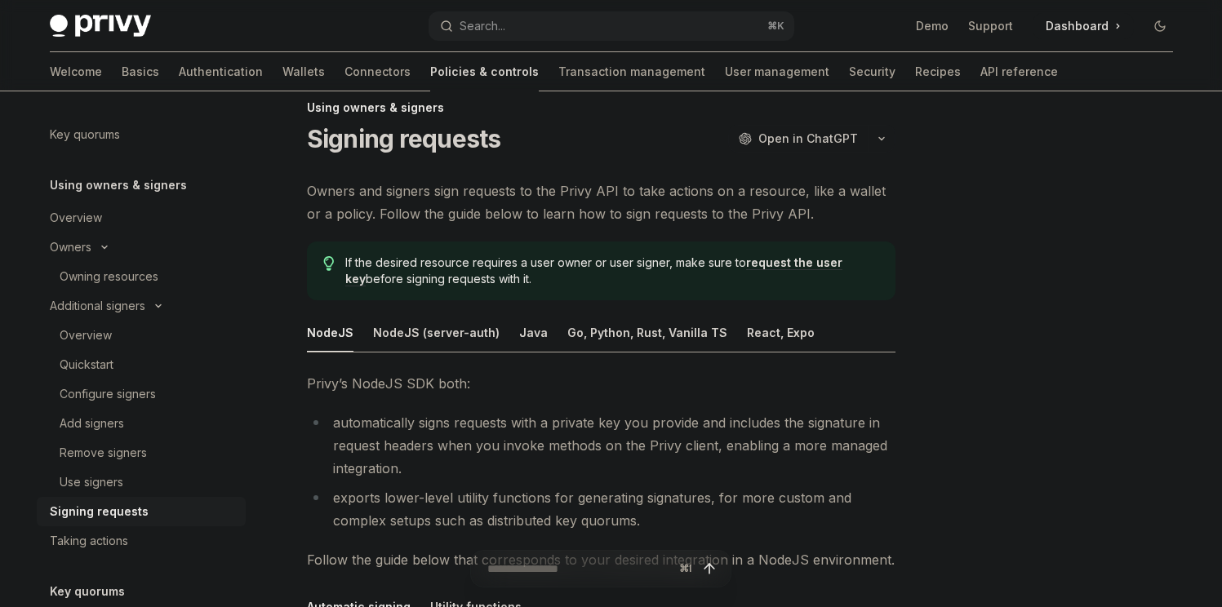
scroll to position [18, 0]
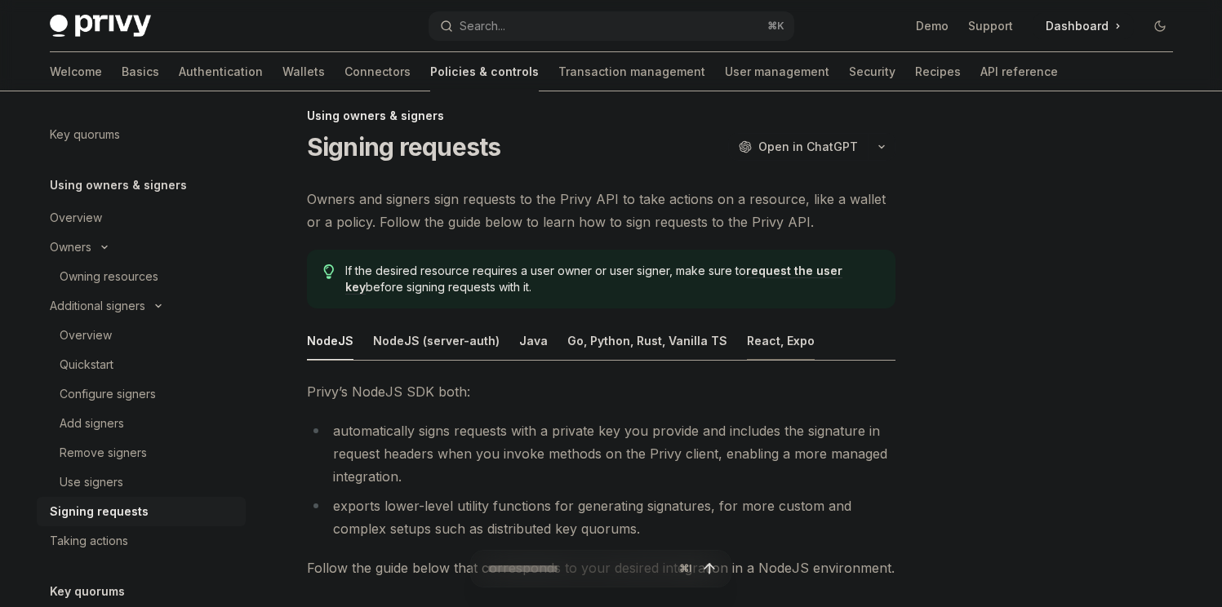
click at [767, 338] on div "React, Expo" at bounding box center [781, 341] width 68 height 38
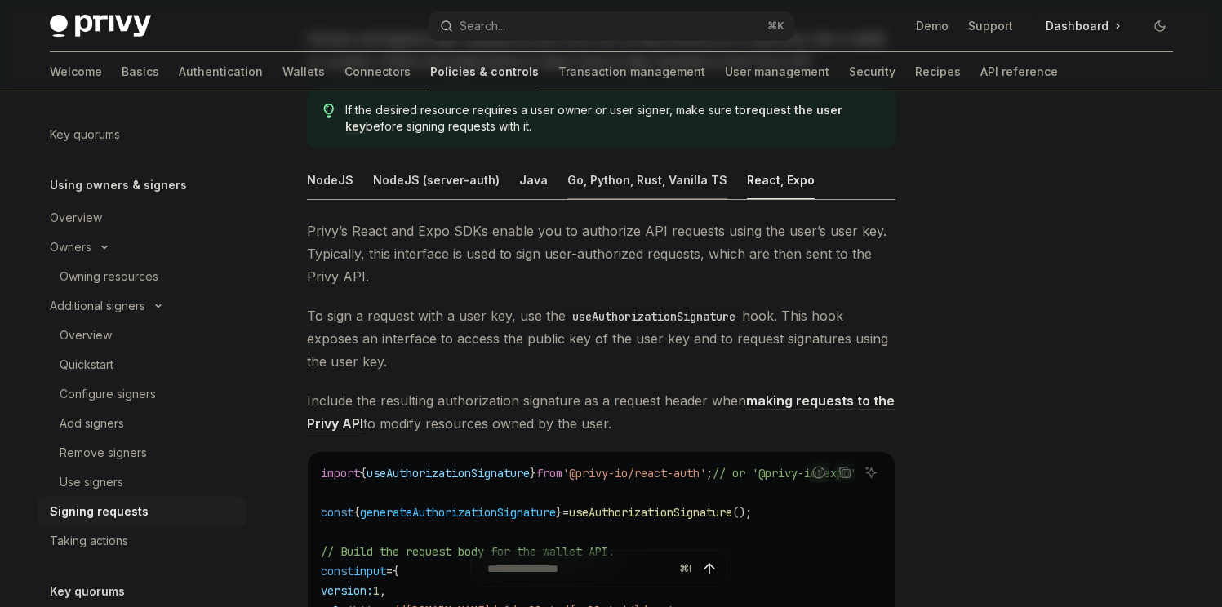
scroll to position [162, 0]
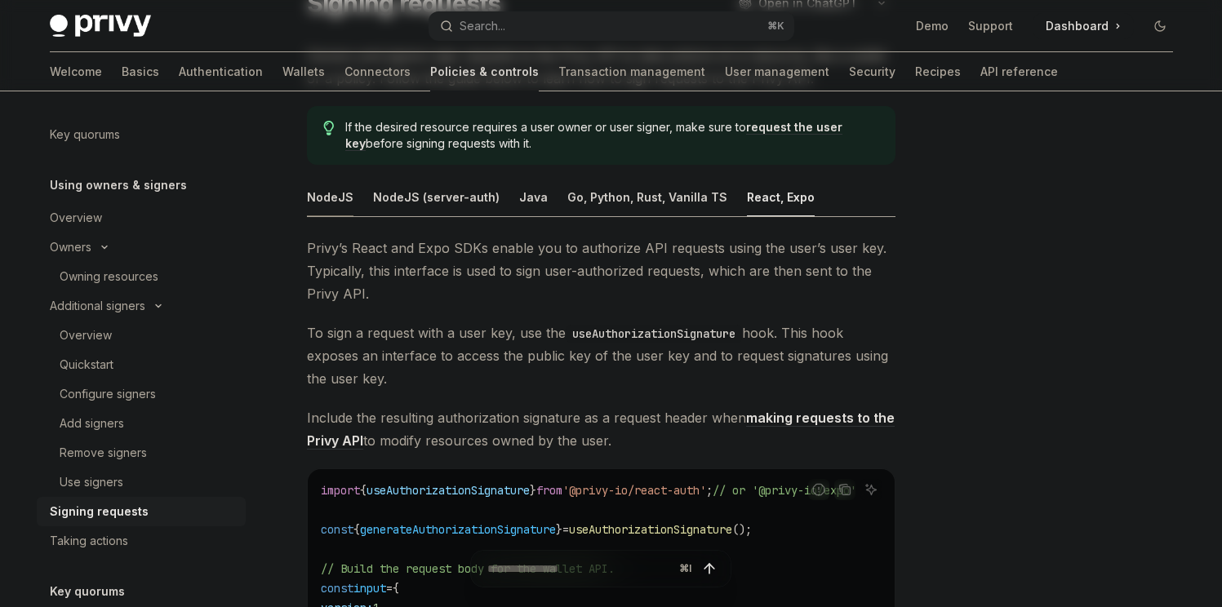
click at [324, 198] on div "NodeJS" at bounding box center [330, 197] width 47 height 38
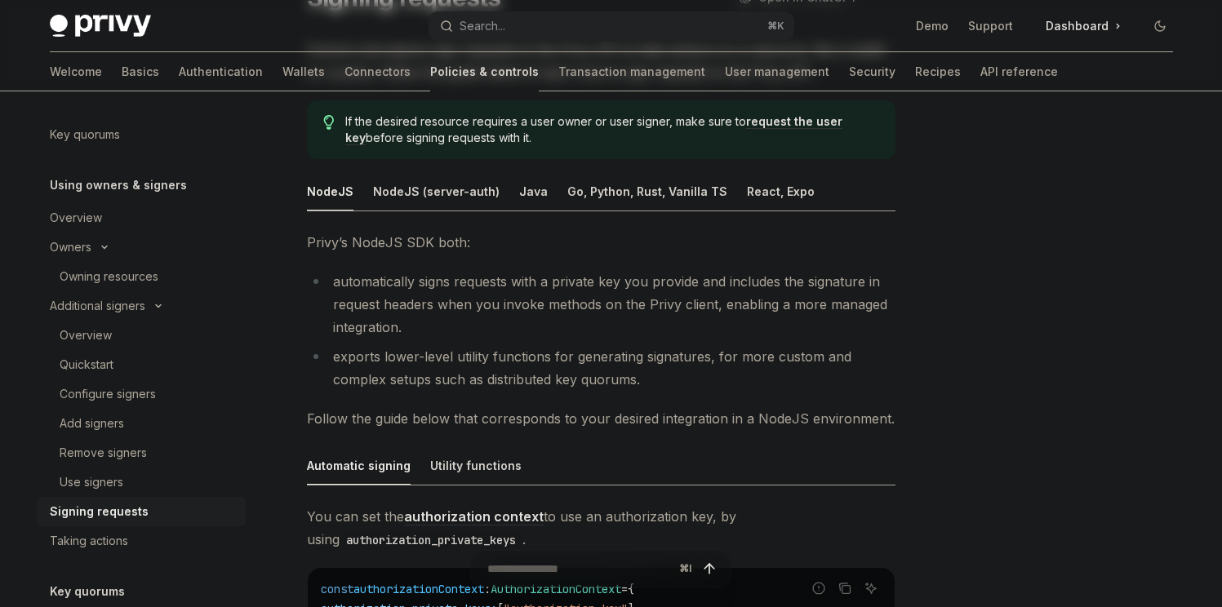
scroll to position [128, 0]
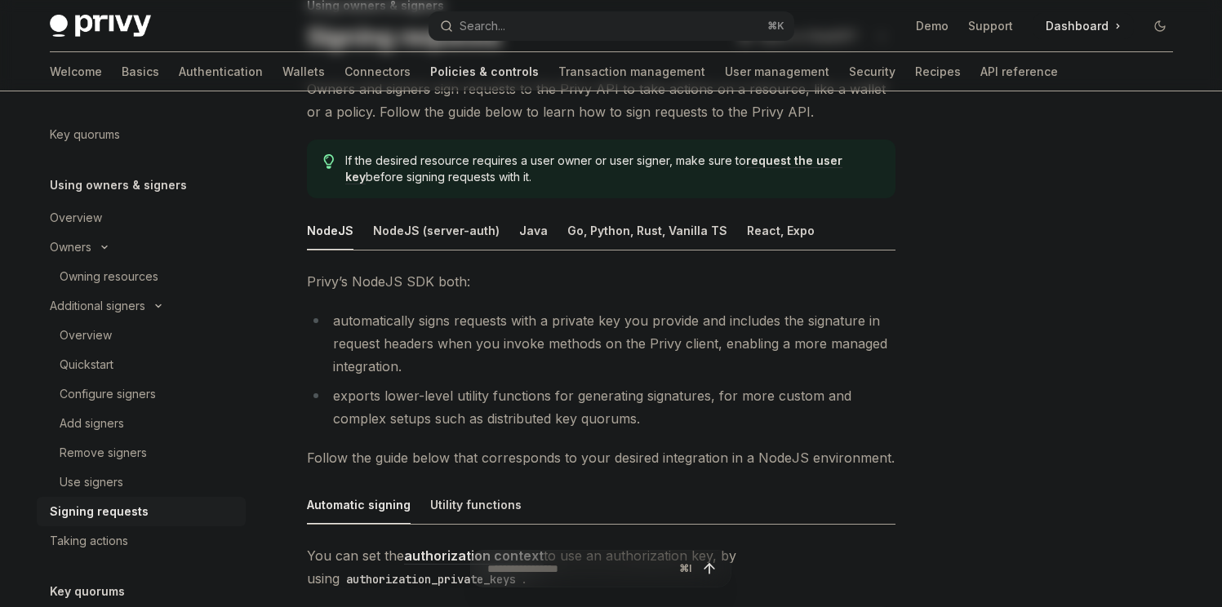
click at [801, 228] on ul "NodeJS NodeJS (server-auth) Java Go, Python, Rust, Vanilla TS React, Expo" at bounding box center [601, 230] width 588 height 39
click at [781, 228] on div "React, Expo" at bounding box center [781, 230] width 68 height 38
type textarea "*"
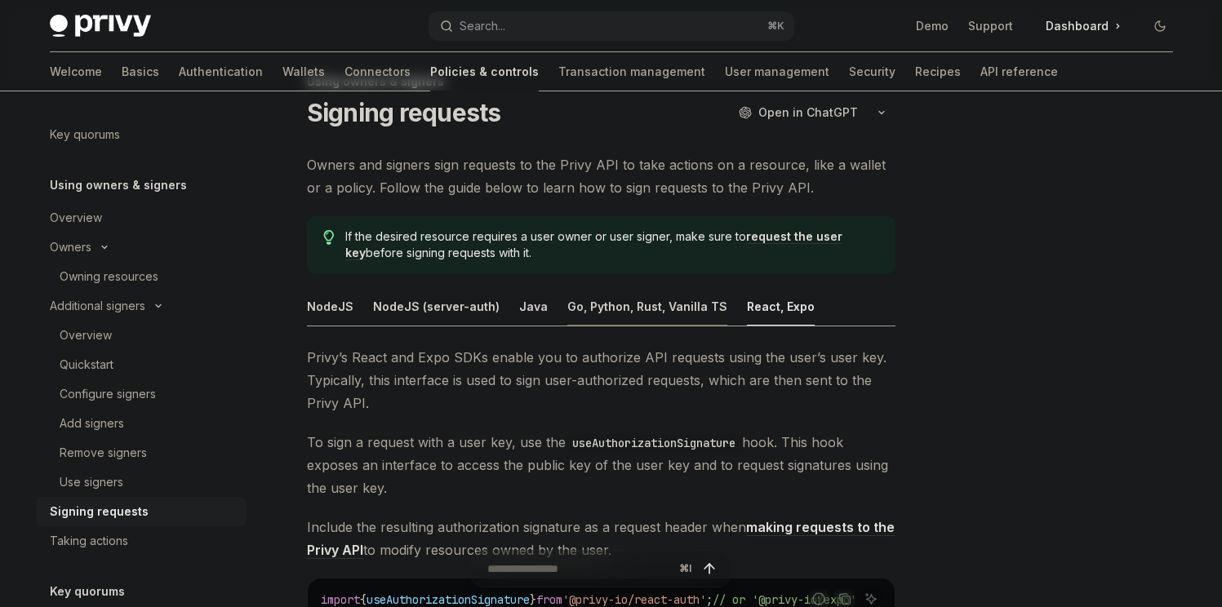
scroll to position [30, 0]
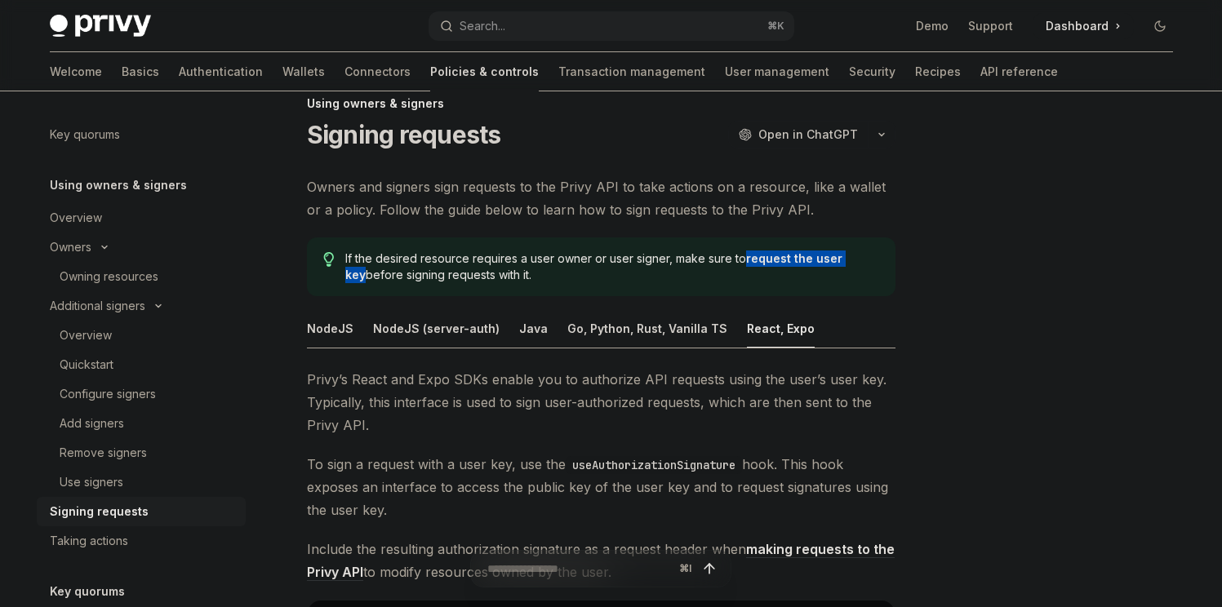
click at [125, 16] on img at bounding box center [100, 26] width 101 height 23
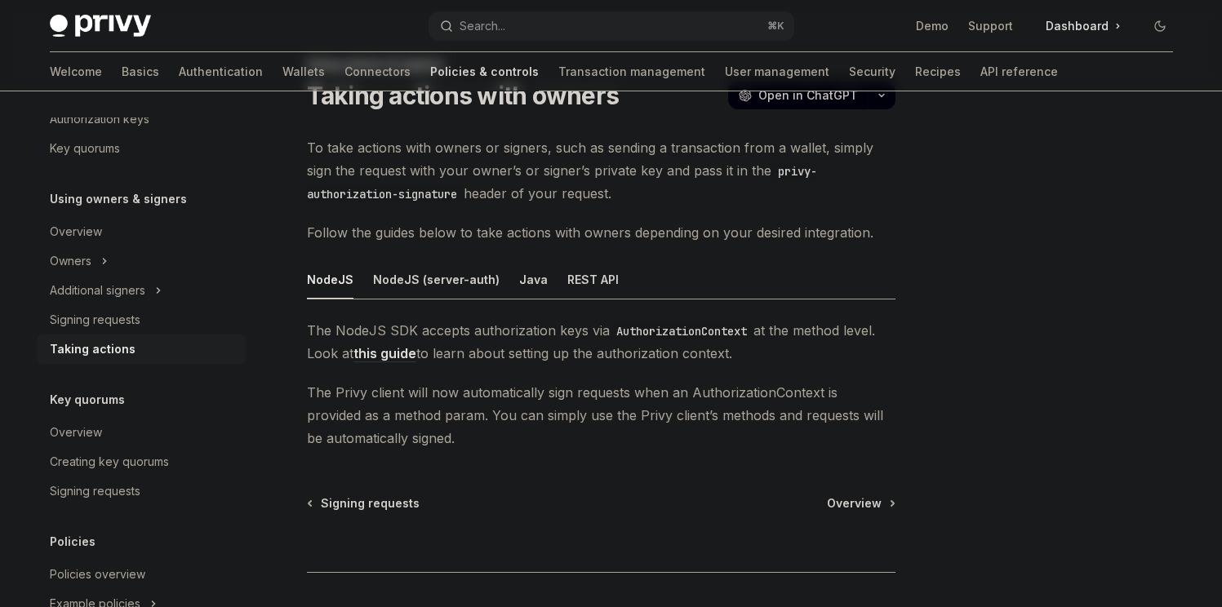
scroll to position [22, 0]
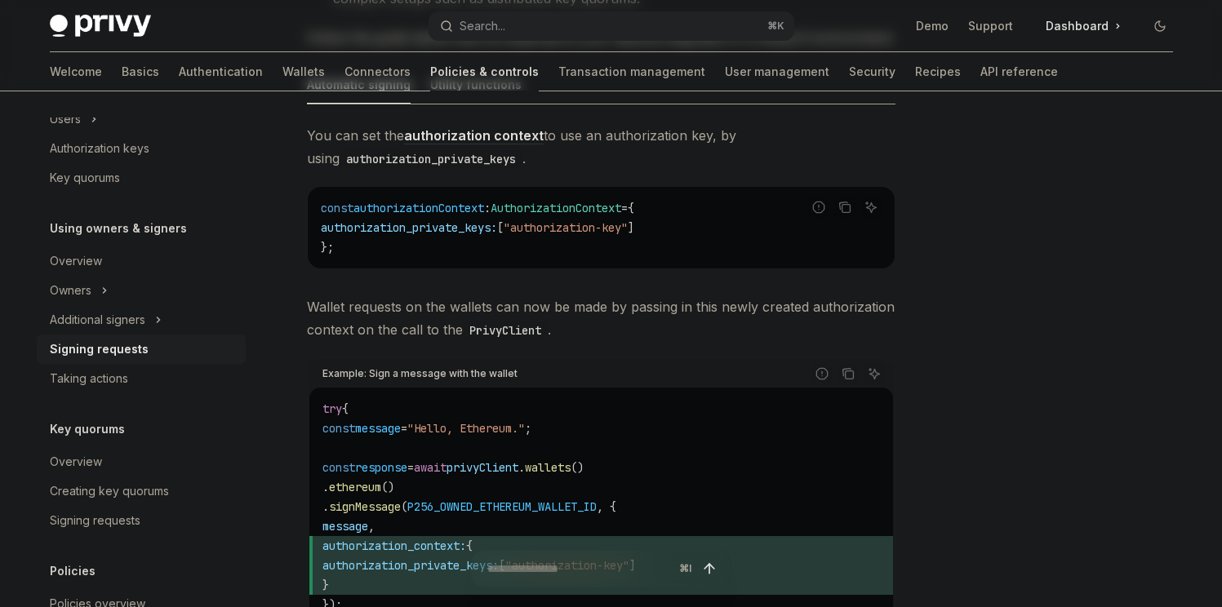
scroll to position [823, 0]
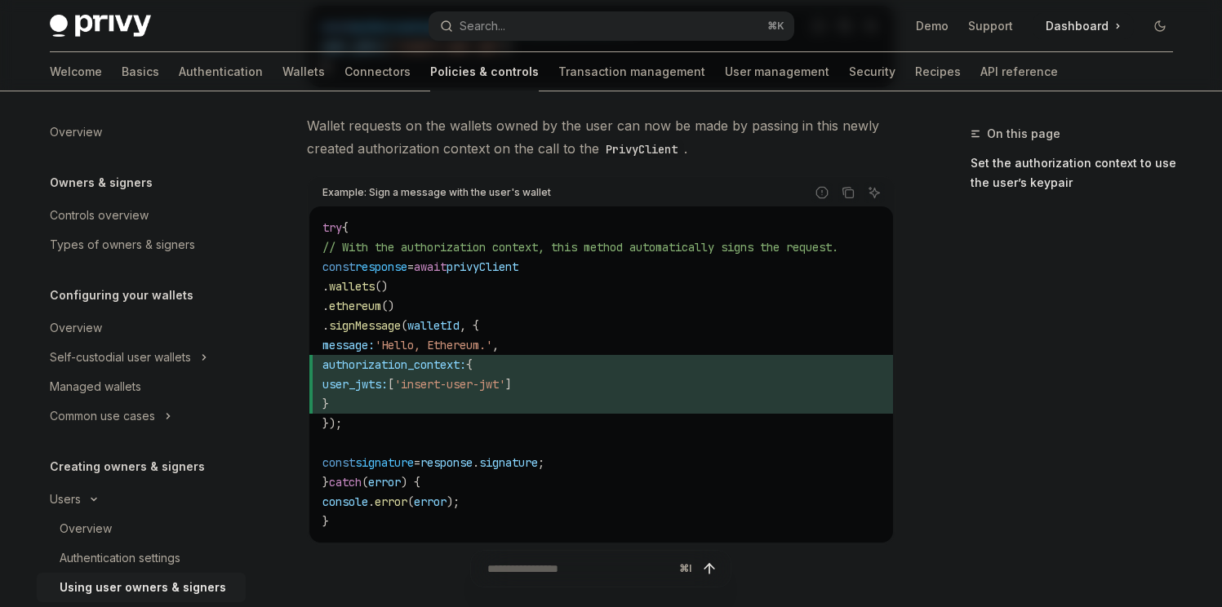
scroll to position [625, 0]
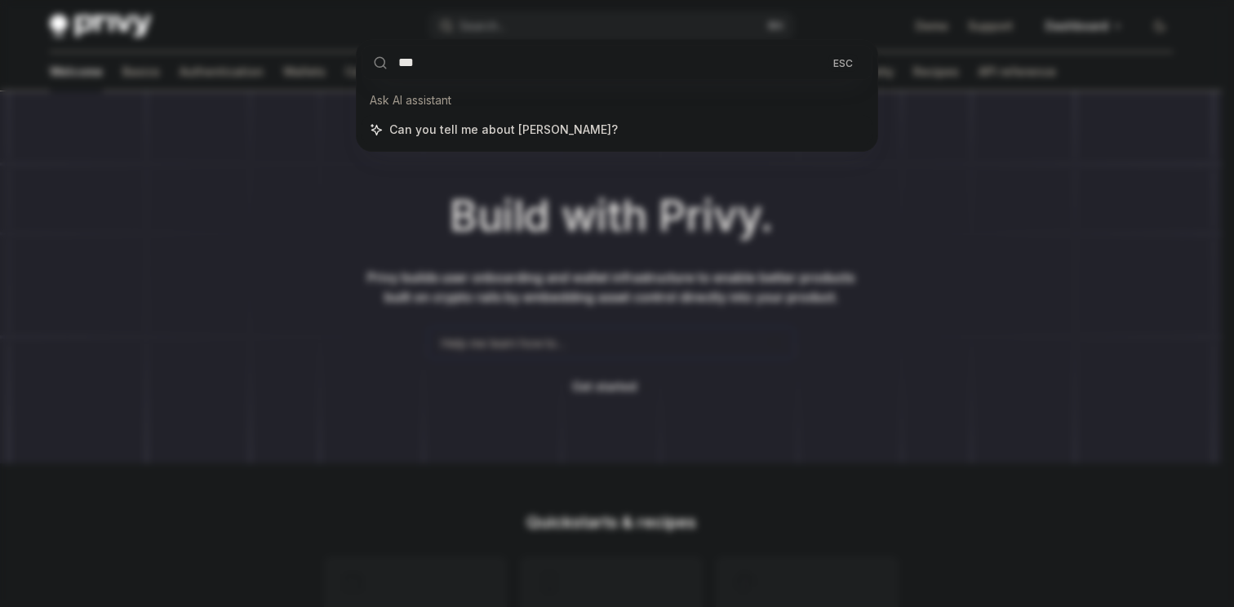
type input "****"
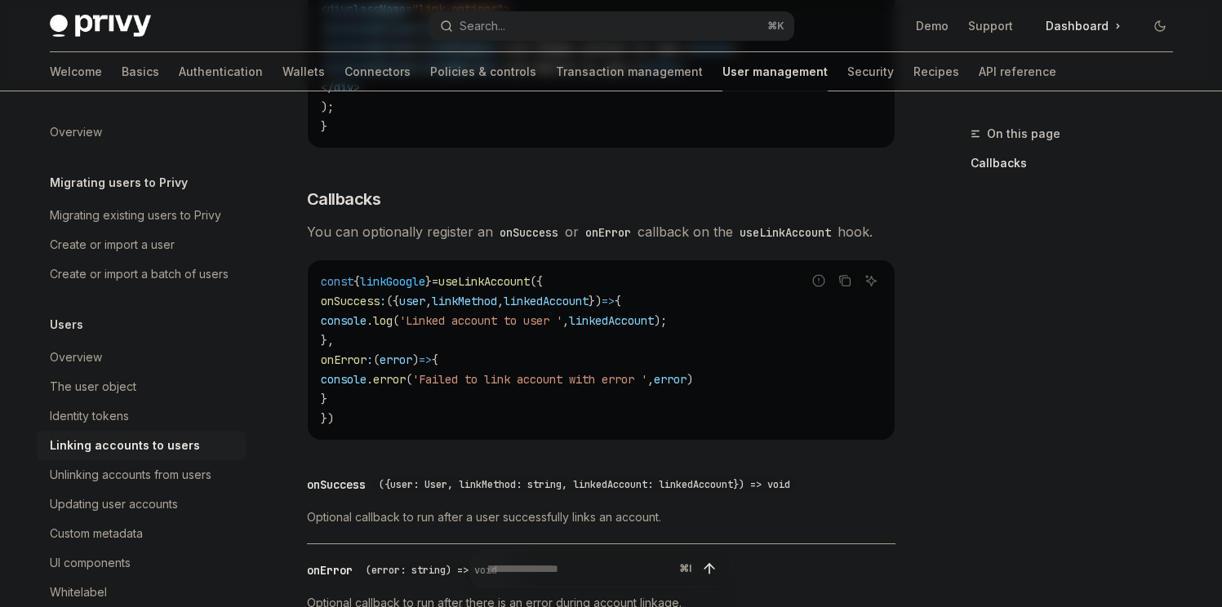
scroll to position [1690, 0]
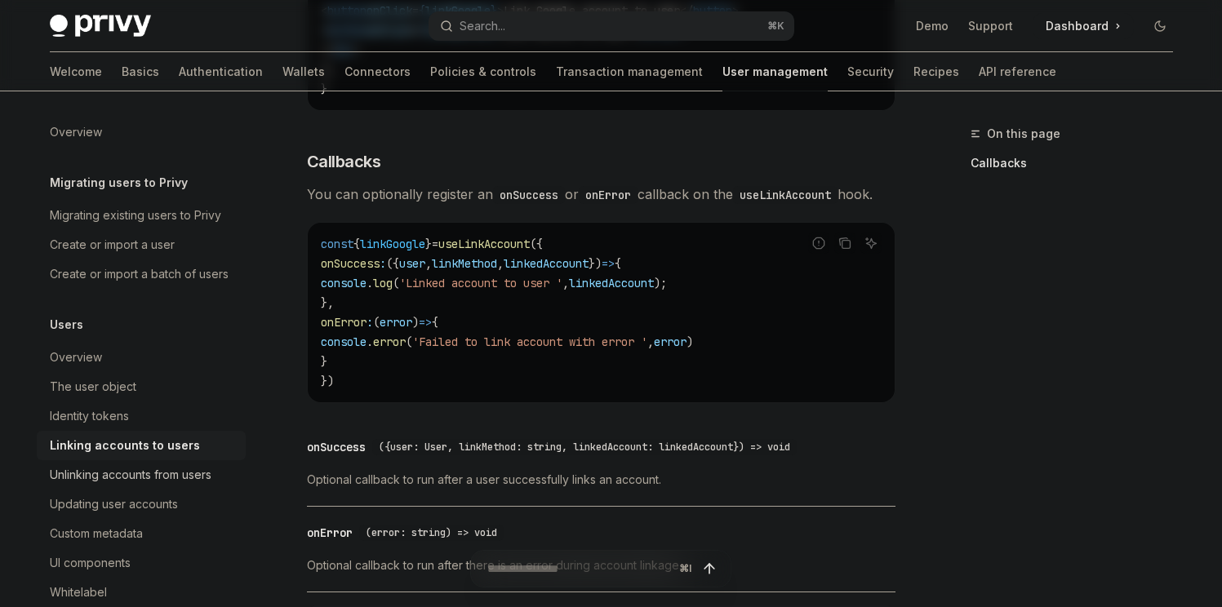
click at [169, 485] on div "Unlinking accounts from users" at bounding box center [131, 475] width 162 height 20
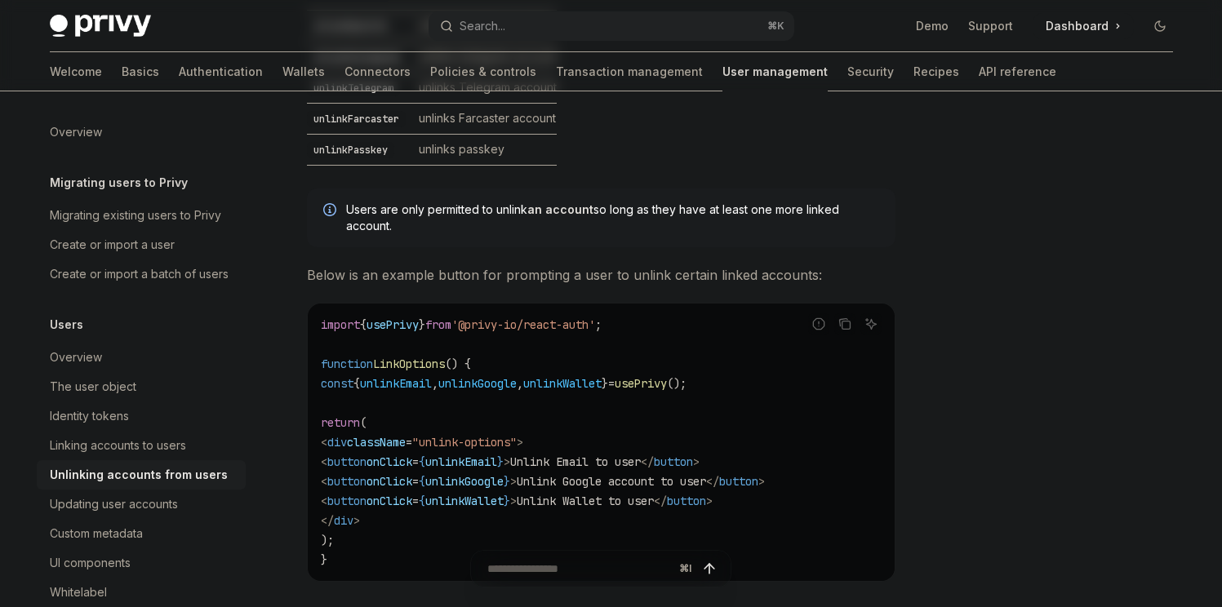
scroll to position [816, 0]
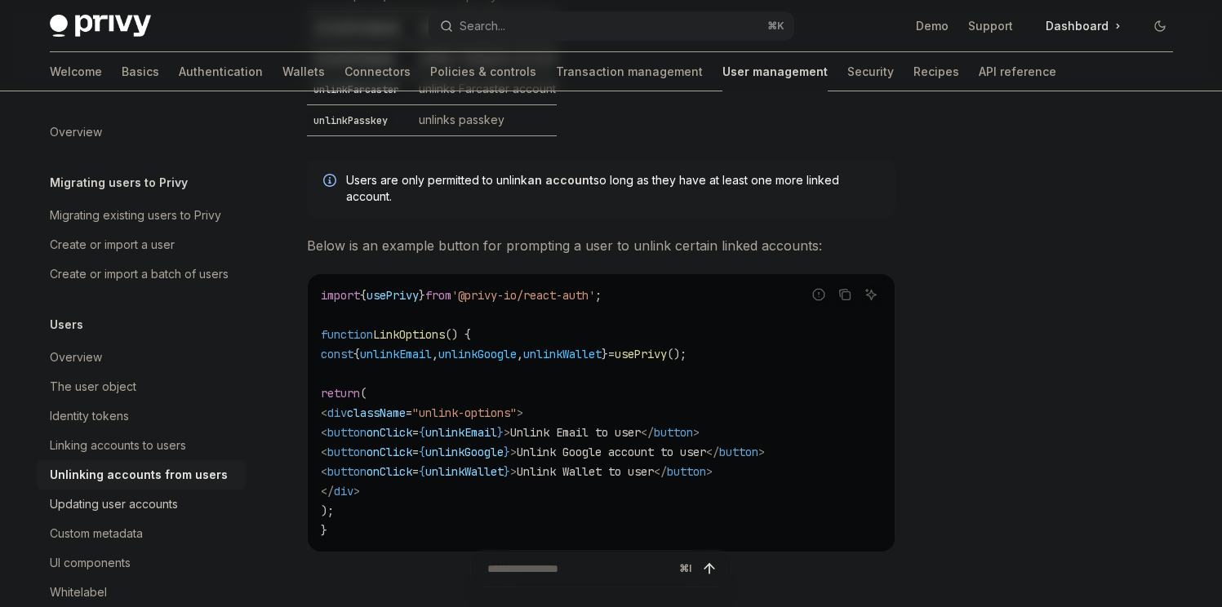
click at [134, 514] on div "Updating user accounts" at bounding box center [114, 505] width 128 height 20
type textarea "*"
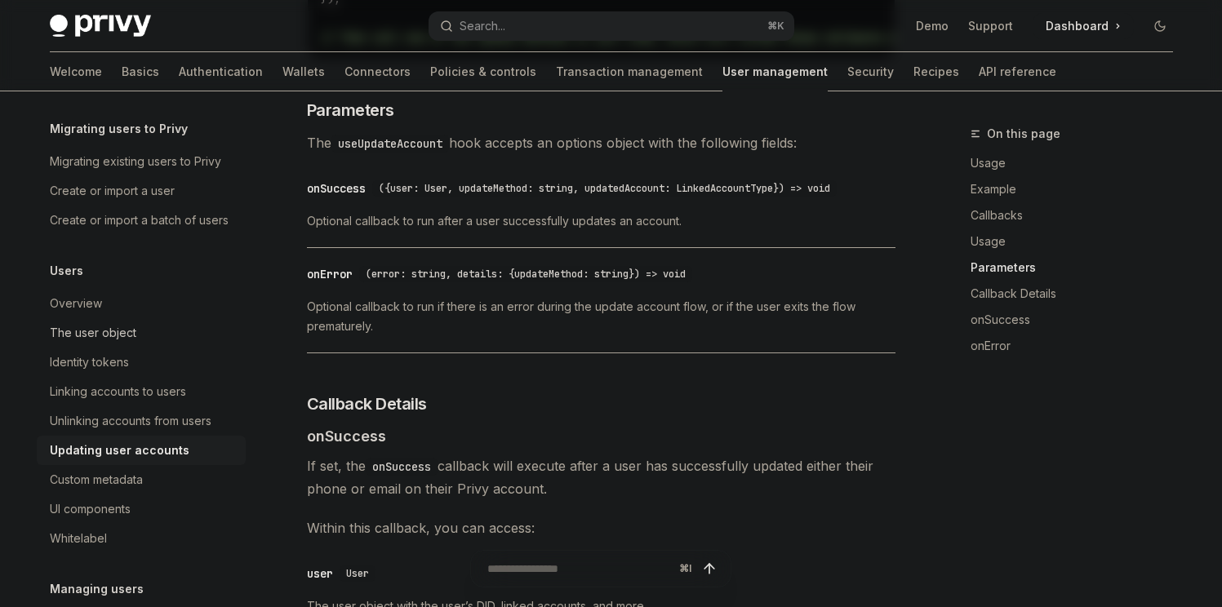
scroll to position [93, 0]
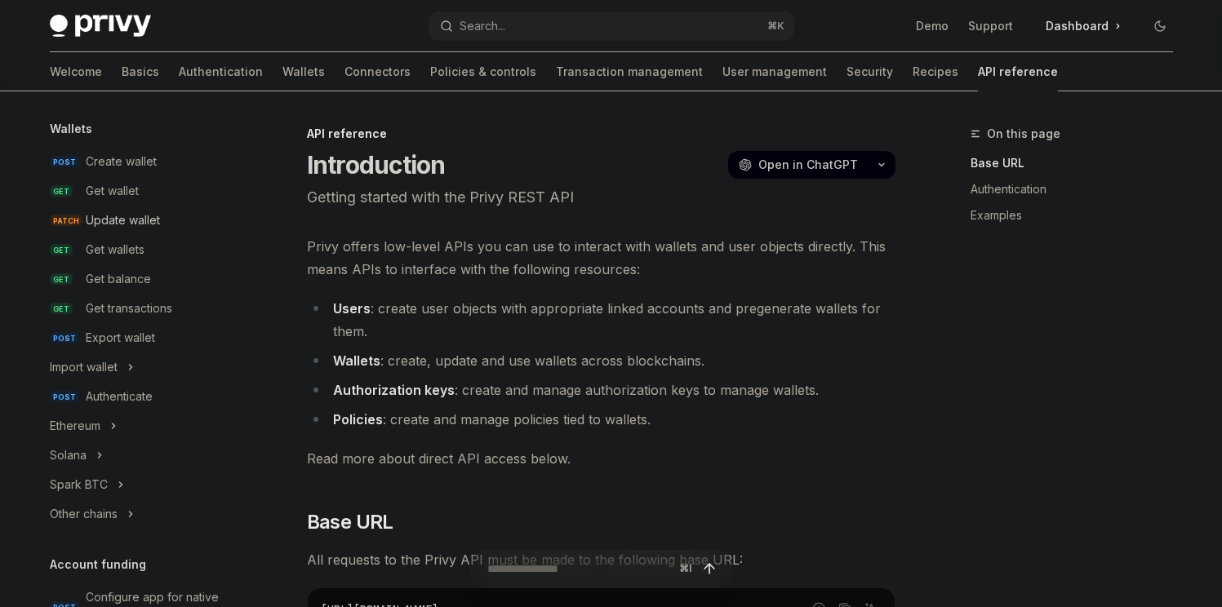
scroll to position [136, 0]
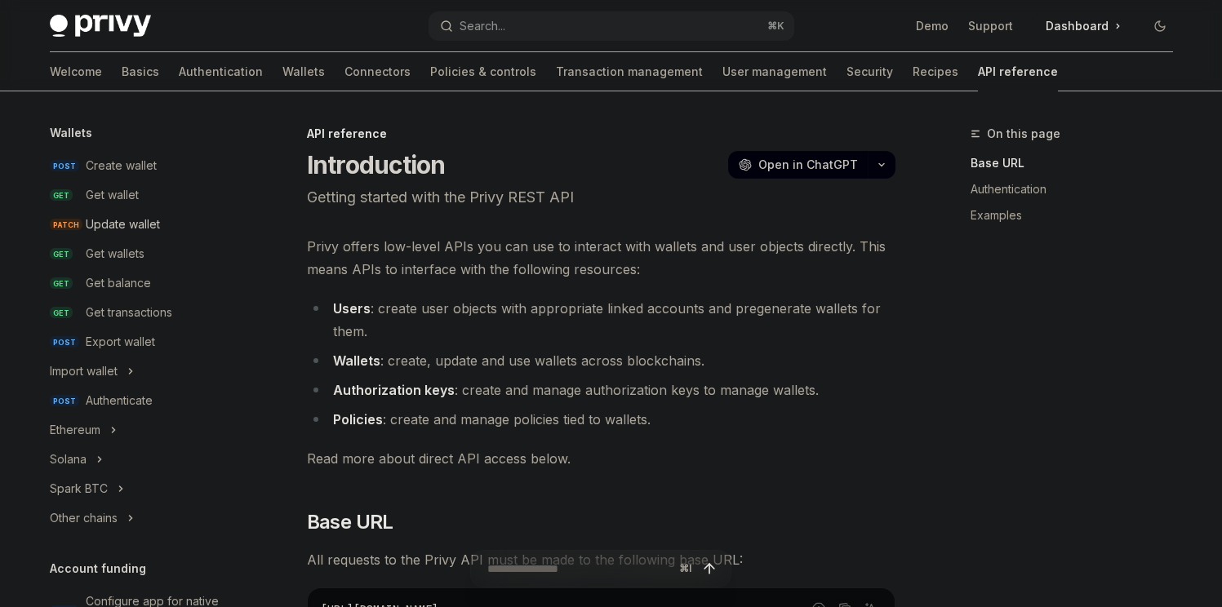
click at [138, 215] on div "Update wallet" at bounding box center [123, 225] width 74 height 20
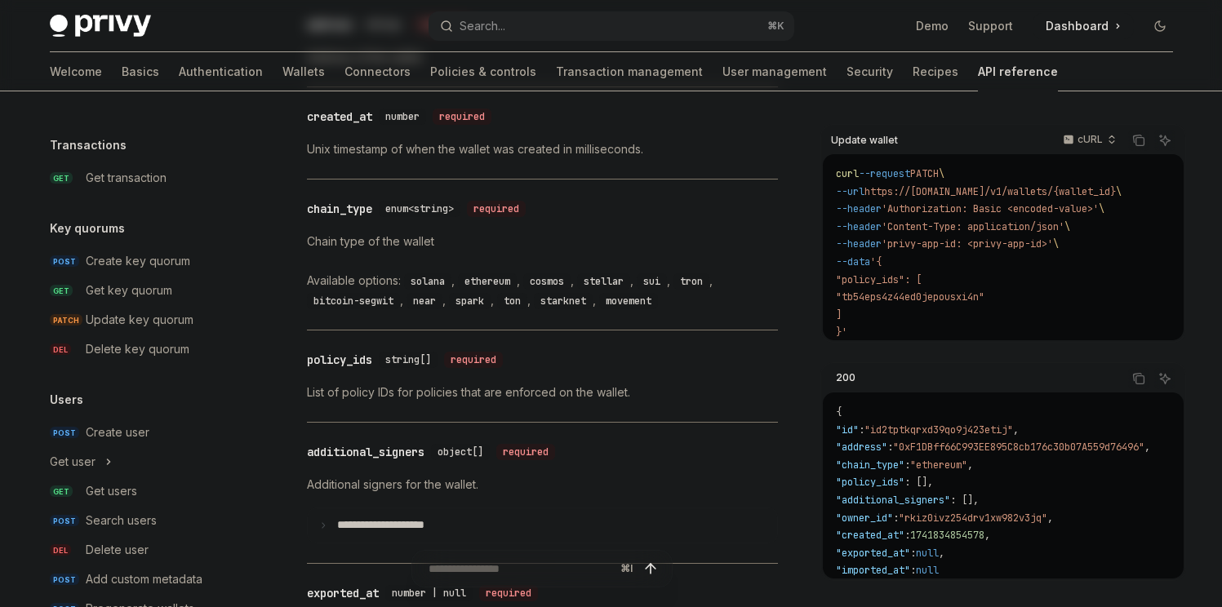
scroll to position [1108, 0]
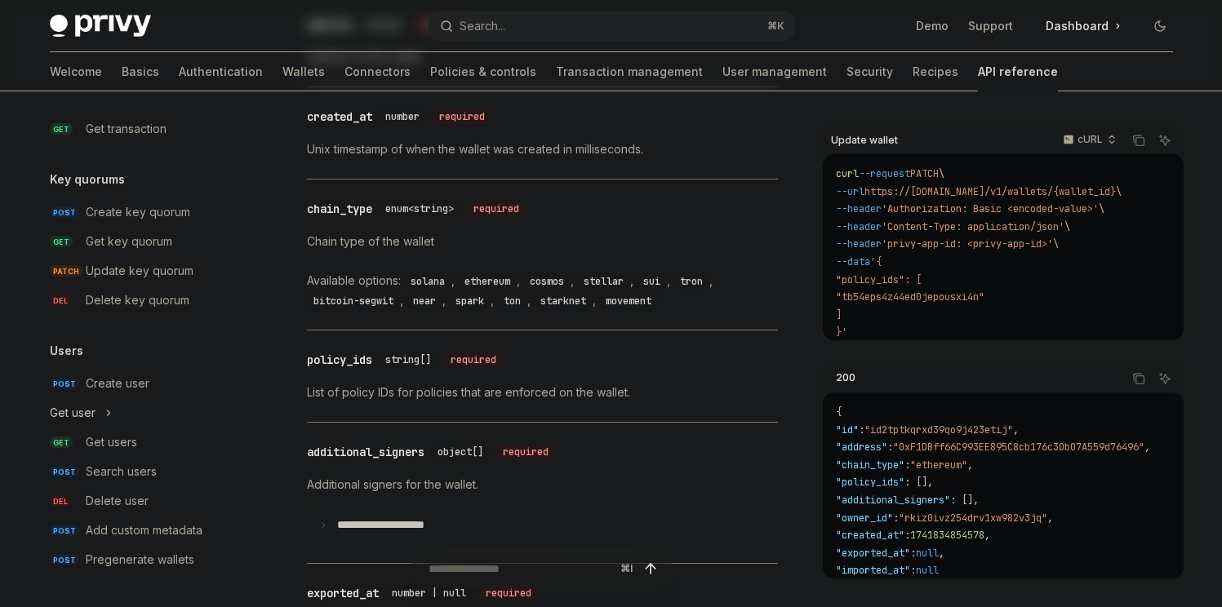
click at [113, 411] on button "Get user" at bounding box center [141, 412] width 209 height 29
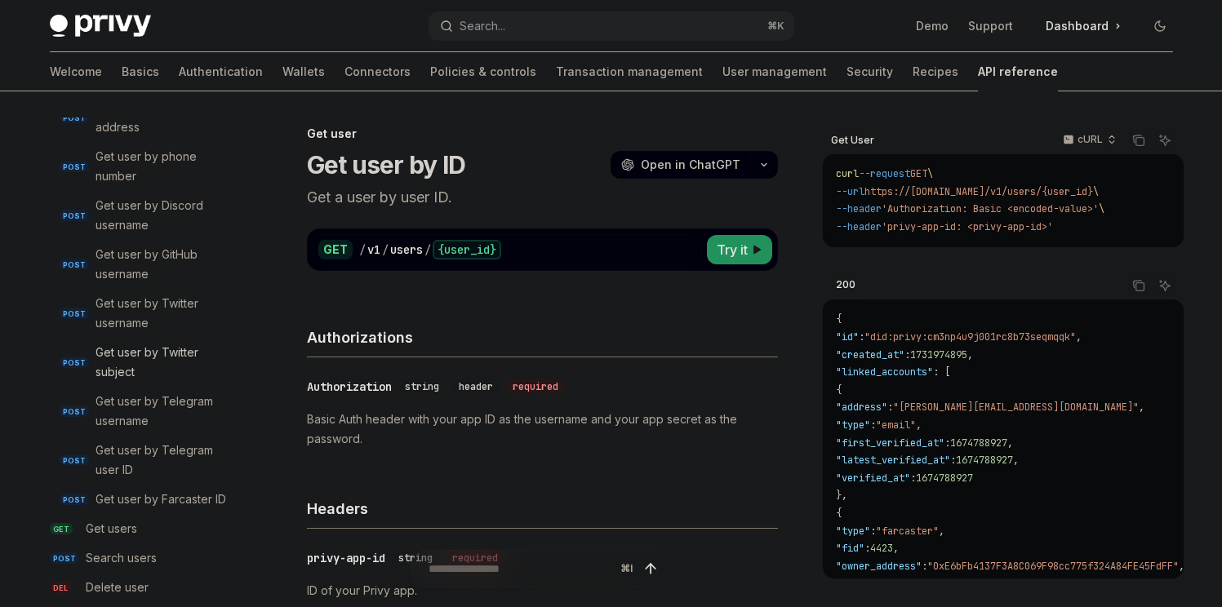
scroll to position [1725, 0]
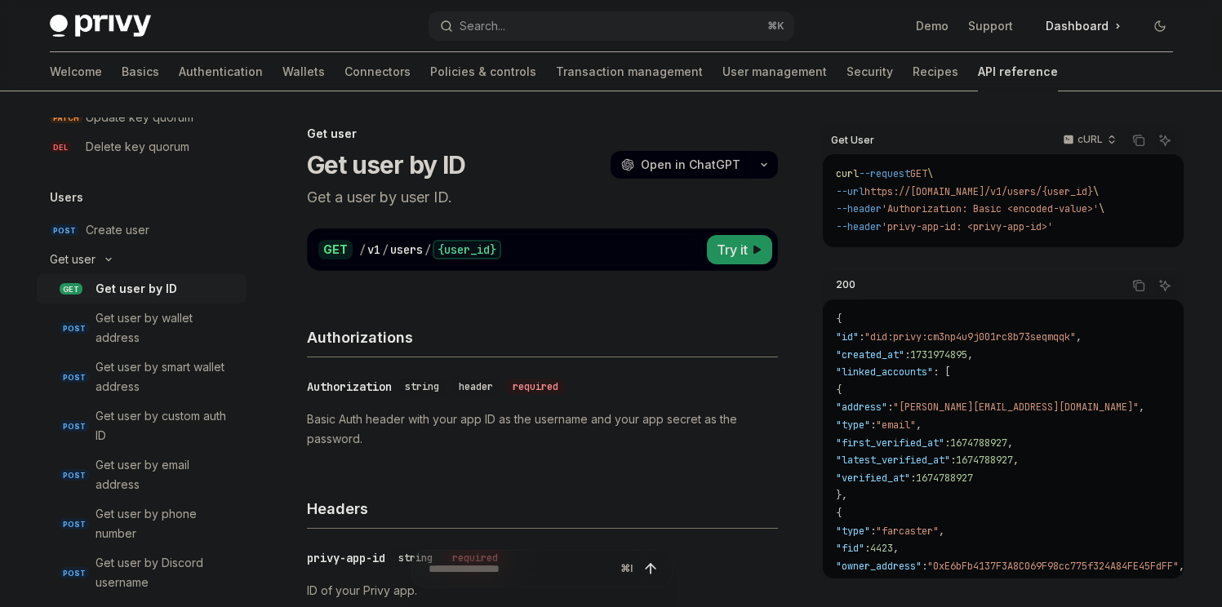
click at [113, 263] on button "Get user" at bounding box center [141, 259] width 209 height 29
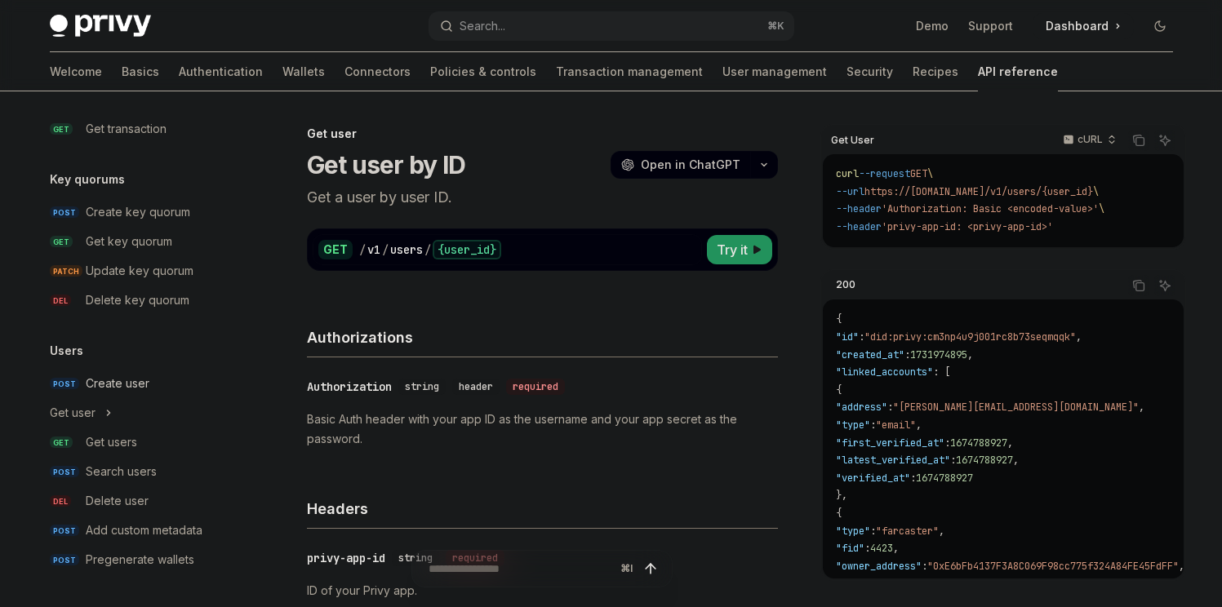
click at [116, 378] on div "Create user" at bounding box center [118, 384] width 64 height 20
type textarea "*"
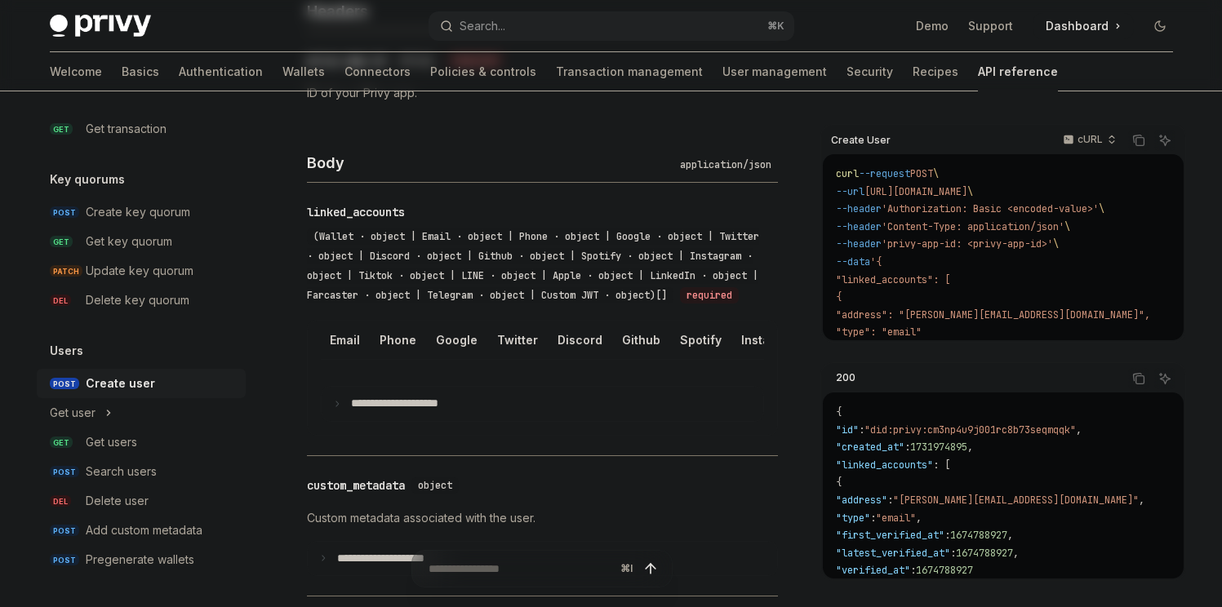
scroll to position [0, 42]
click at [428, 411] on p "**********" at bounding box center [407, 404] width 113 height 15
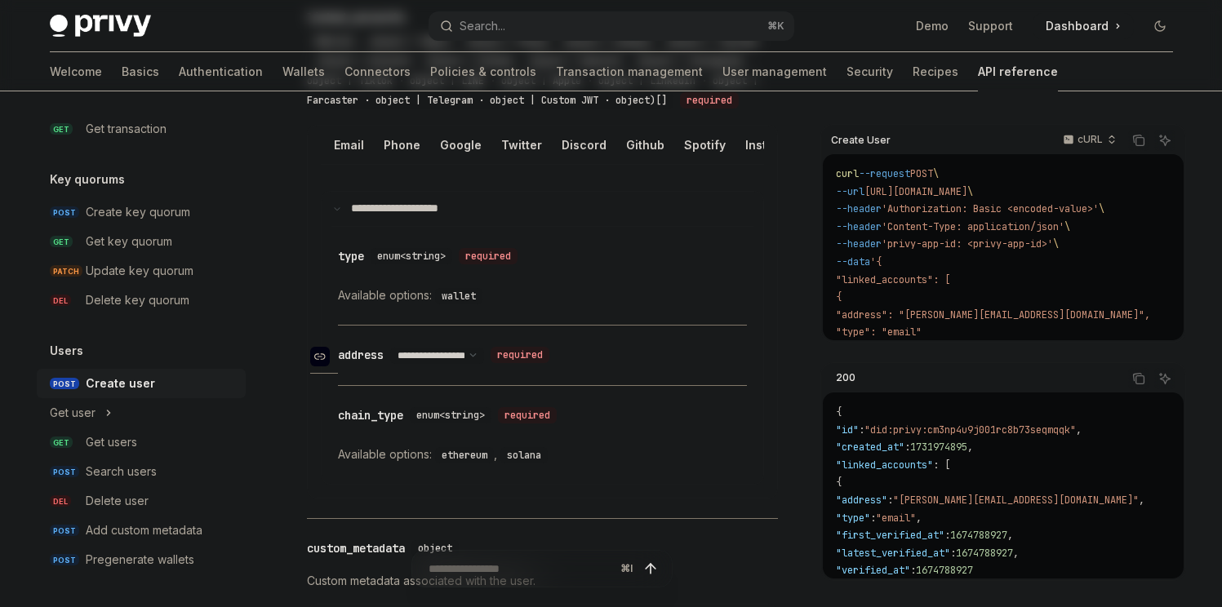
scroll to position [713, 0]
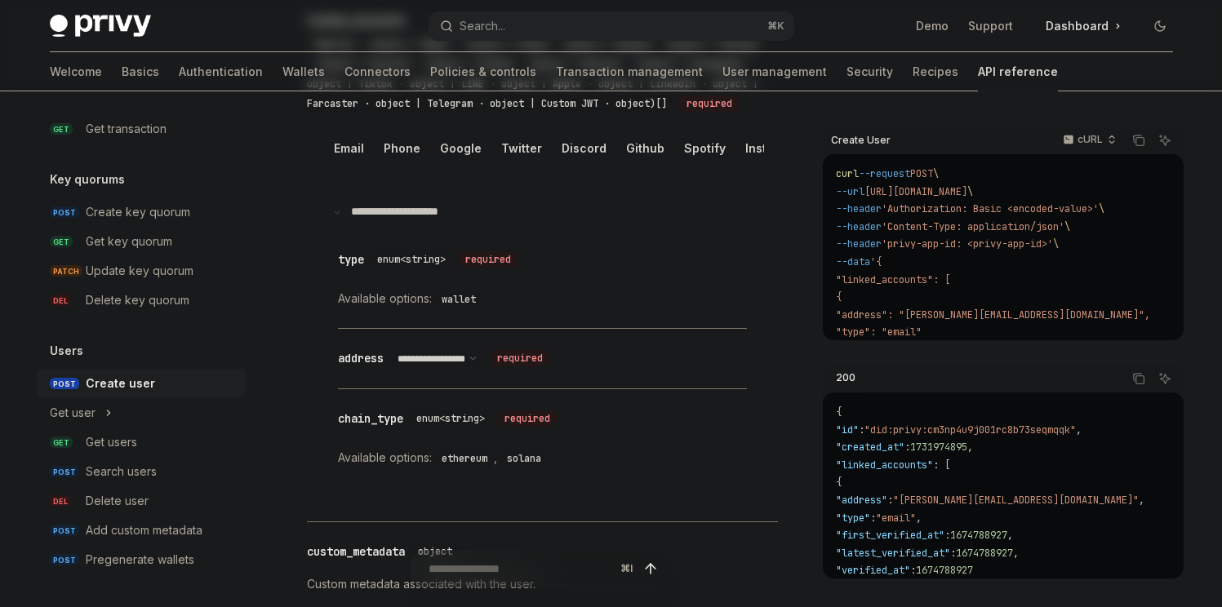
click at [480, 308] on code "wallet" at bounding box center [458, 299] width 47 height 16
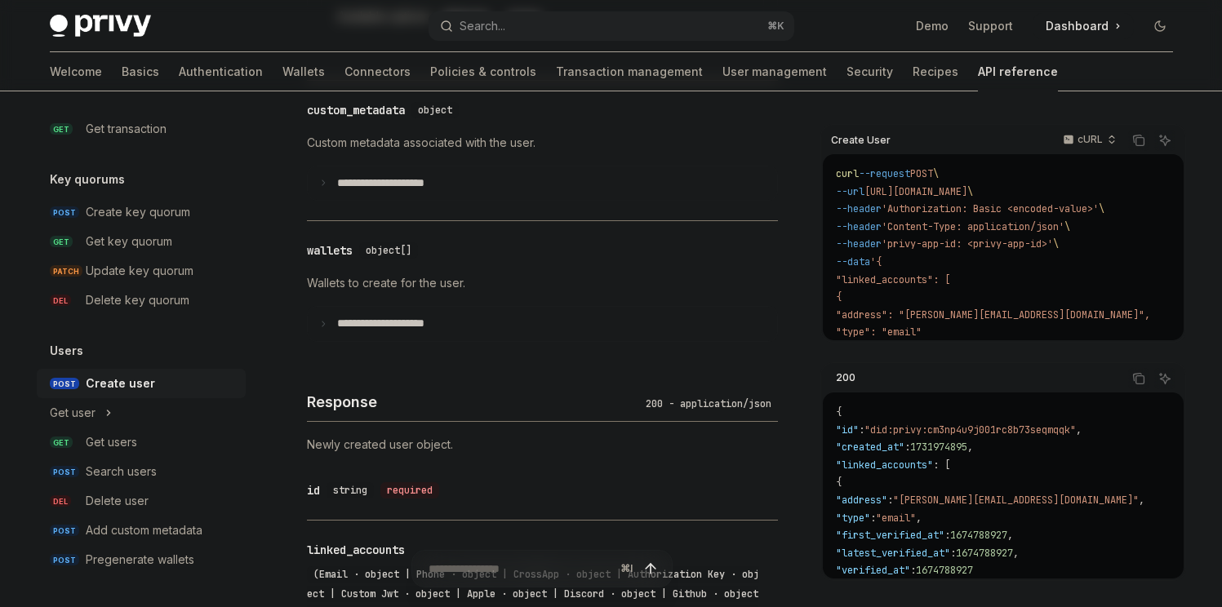
scroll to position [1161, 0]
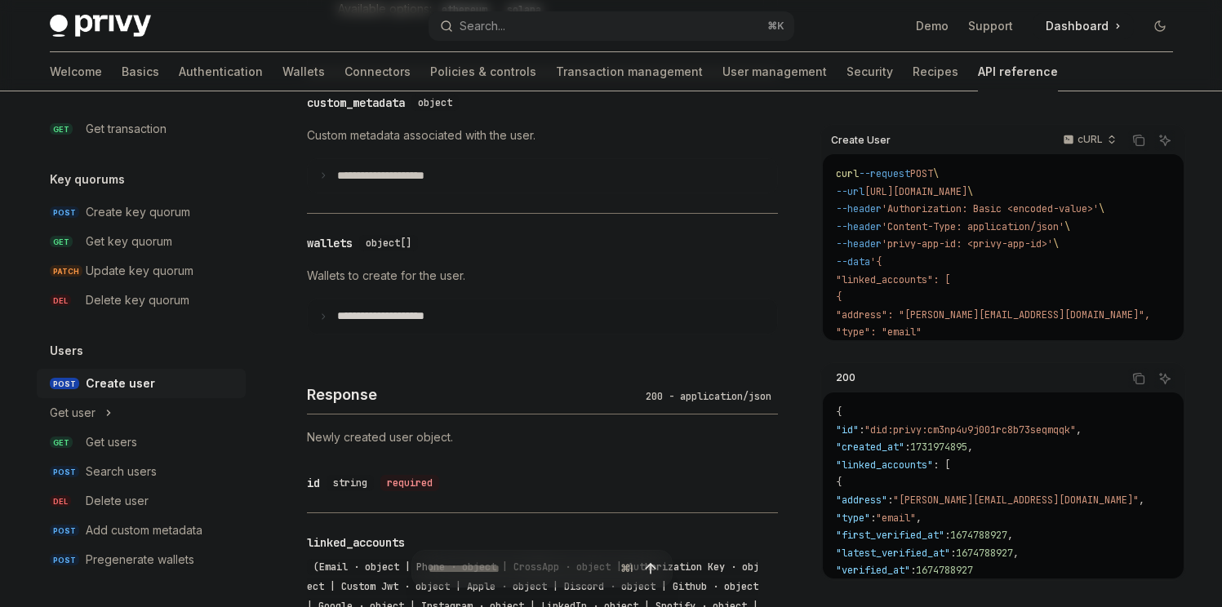
click at [345, 324] on p "**********" at bounding box center [393, 316] width 113 height 15
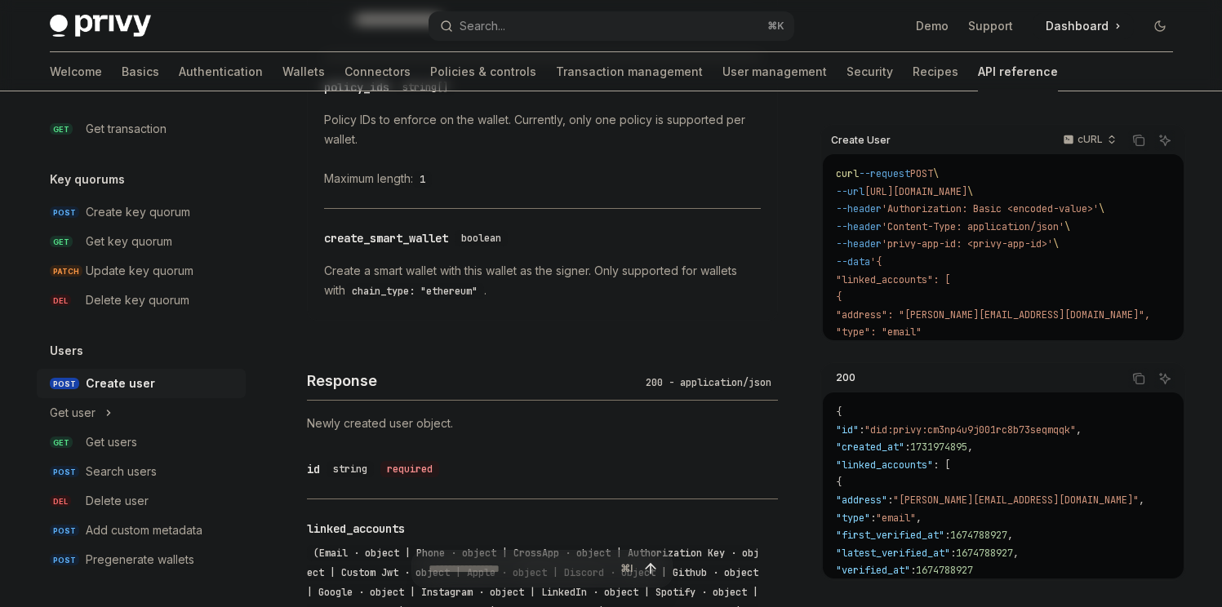
scroll to position [1733, 0]
